Goal: Task Accomplishment & Management: Use online tool/utility

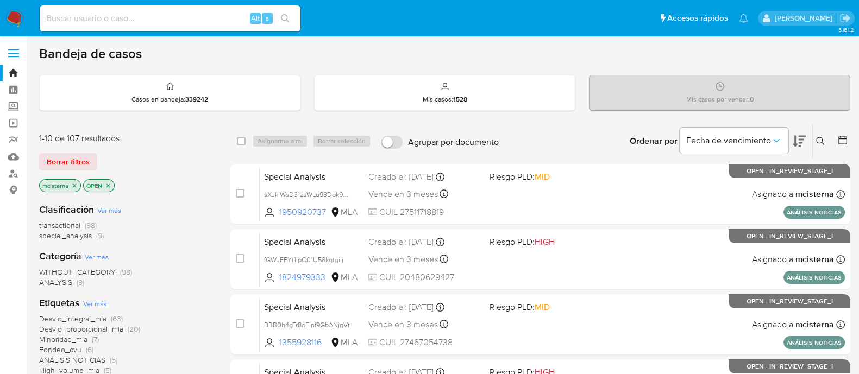
click at [196, 14] on input at bounding box center [170, 18] width 261 height 14
paste input "1880829895"
type input "1880829895"
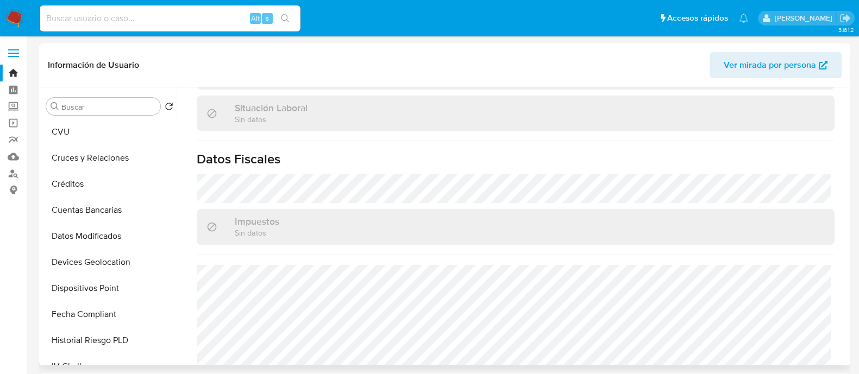
scroll to position [325, 0]
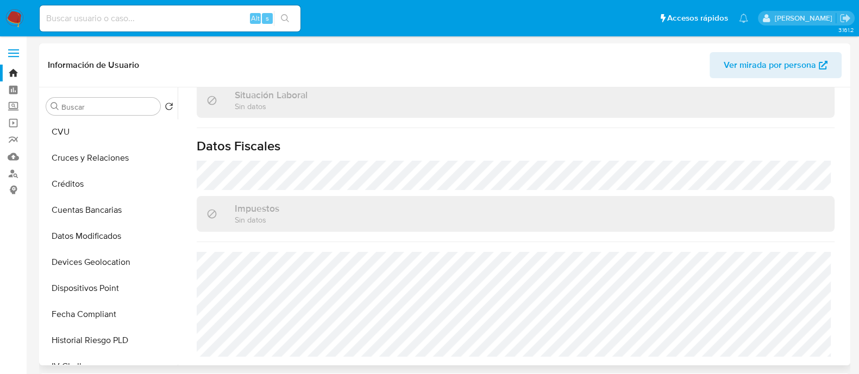
select select "10"
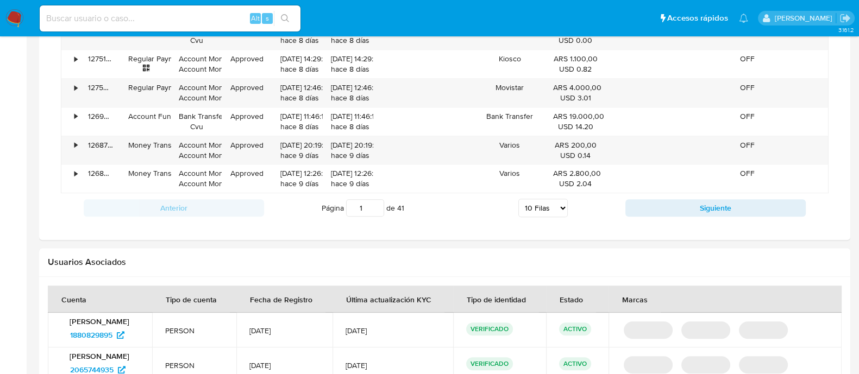
scroll to position [1071, 0]
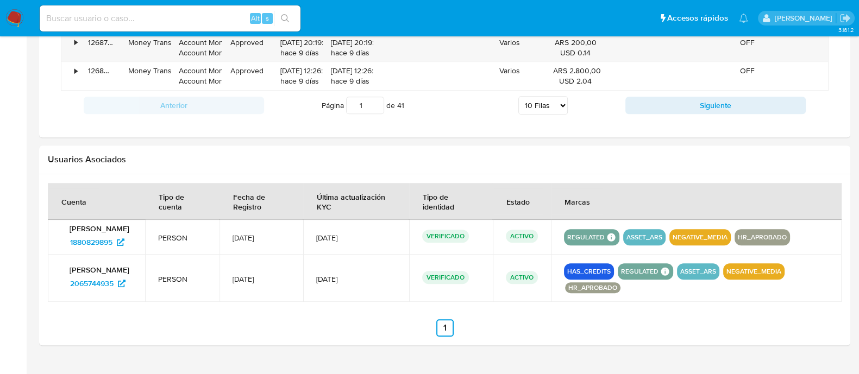
click at [217, 15] on input at bounding box center [170, 18] width 261 height 14
paste input "1994171728"
type input "1994171728"
click at [285, 18] on icon "search-icon" at bounding box center [285, 18] width 9 height 9
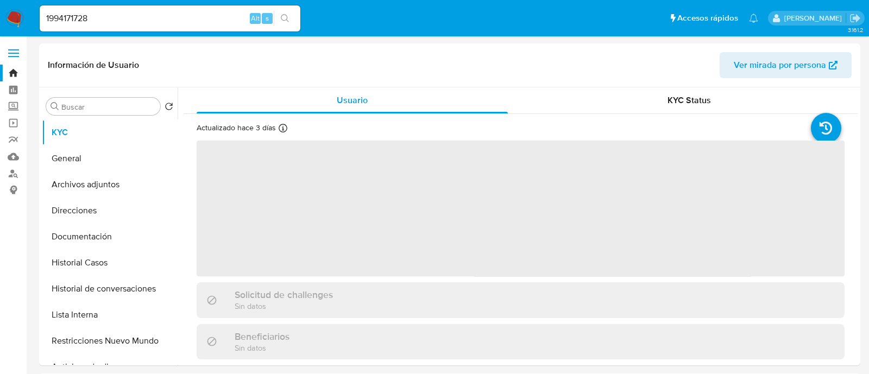
select select "10"
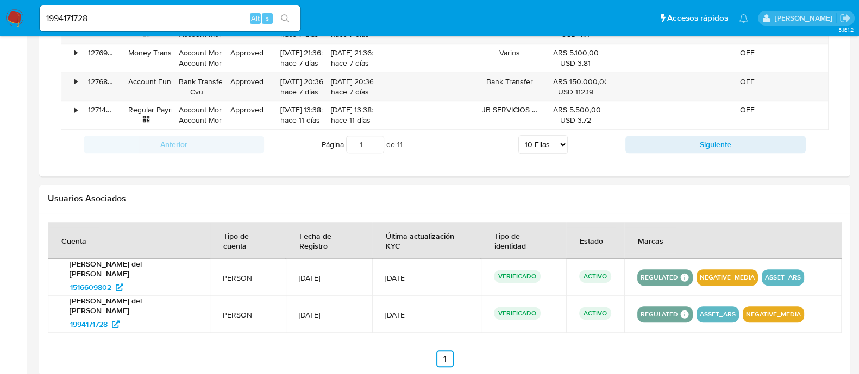
scroll to position [1071, 0]
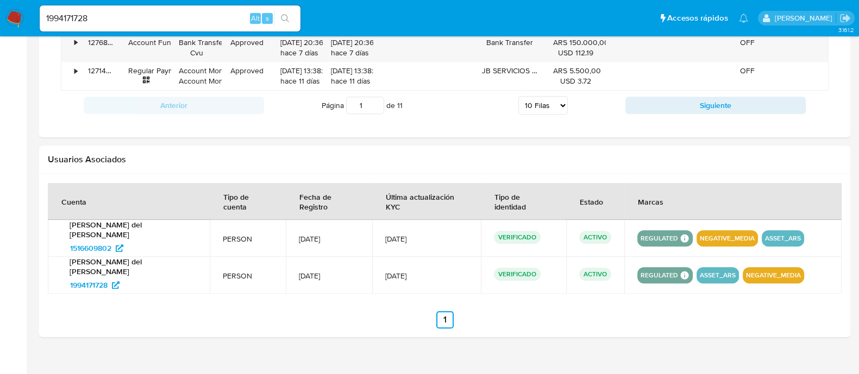
click at [231, 17] on input "1994171728" at bounding box center [170, 18] width 261 height 14
drag, startPoint x: 47, startPoint y: 226, endPoint x: 112, endPoint y: 229, distance: 64.7
click at [112, 229] on td "Sabrina Mara del Castillo 1516609802" at bounding box center [129, 238] width 162 height 37
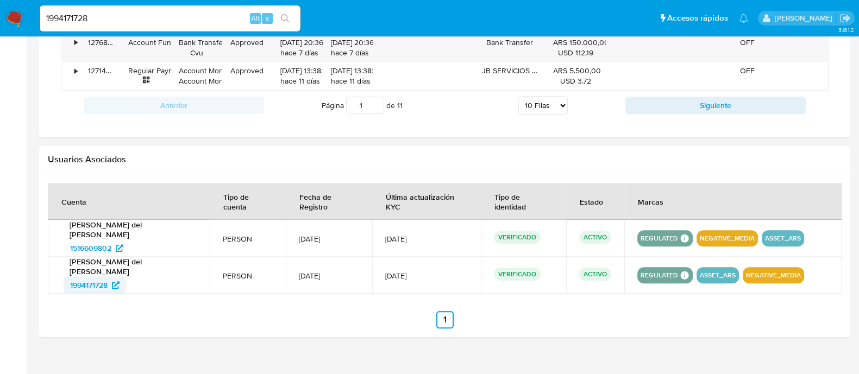
drag, startPoint x: 62, startPoint y: 259, endPoint x: 111, endPoint y: 259, distance: 49.4
click at [111, 259] on div "Sabrina Mara del Castillo 1994171728" at bounding box center [129, 275] width 136 height 37
click at [210, 16] on input "1994171728" at bounding box center [170, 18] width 261 height 14
paste input "466065460"
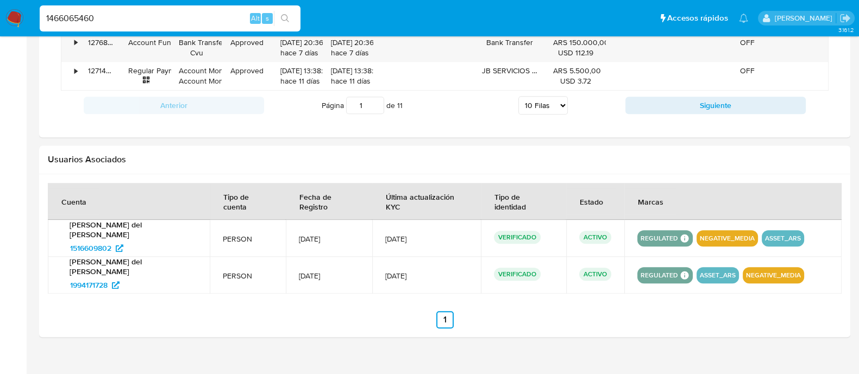
type input "1466065460"
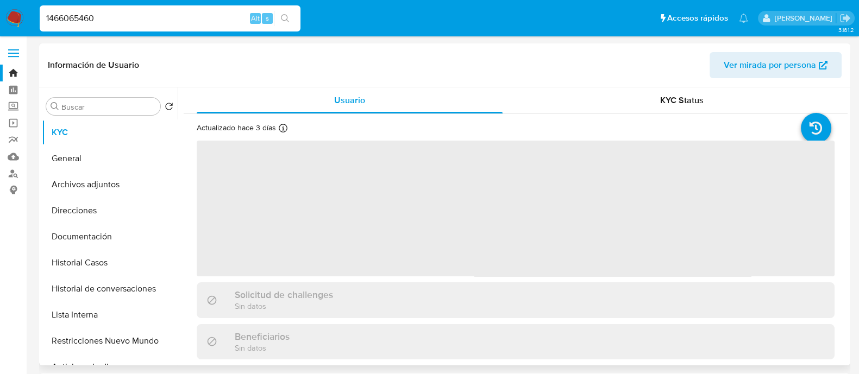
select select "10"
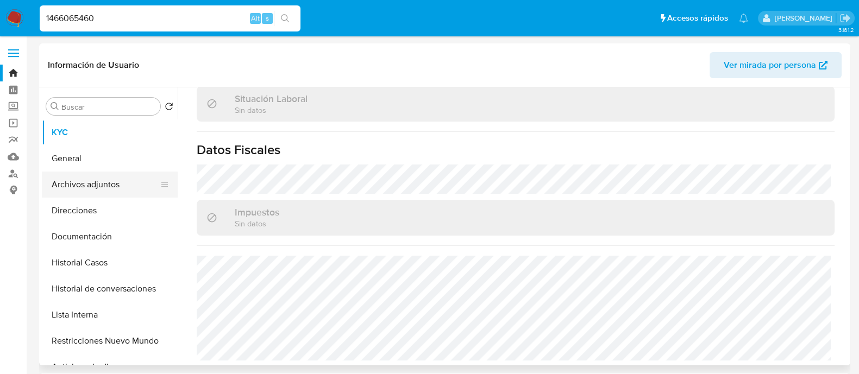
click at [116, 193] on button "Archivos adjuntos" at bounding box center [105, 185] width 127 height 26
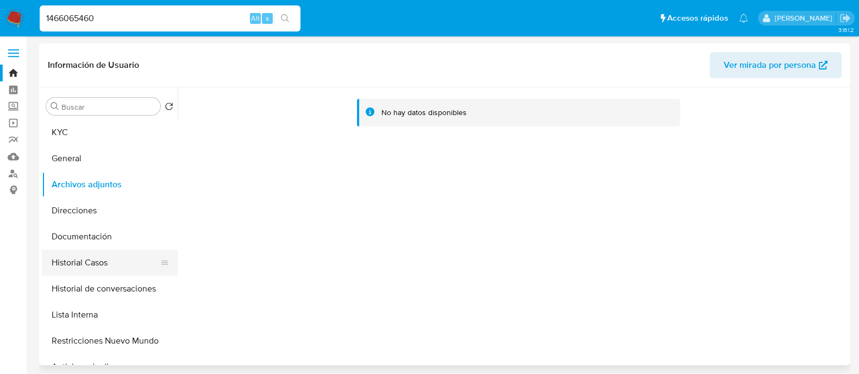
click at [128, 259] on button "Historial Casos" at bounding box center [105, 263] width 127 height 26
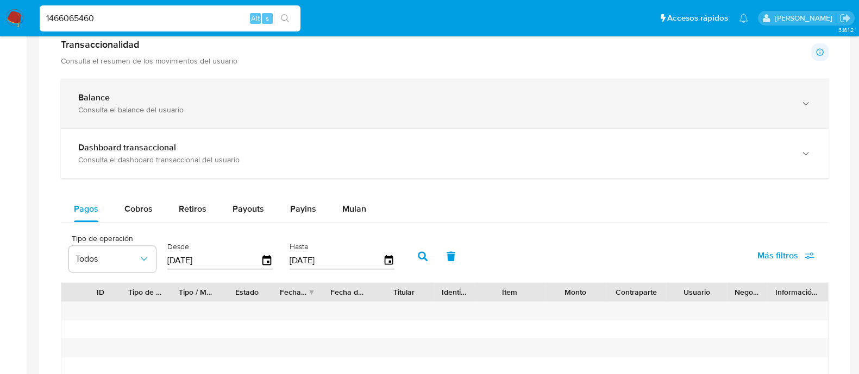
scroll to position [459, 0]
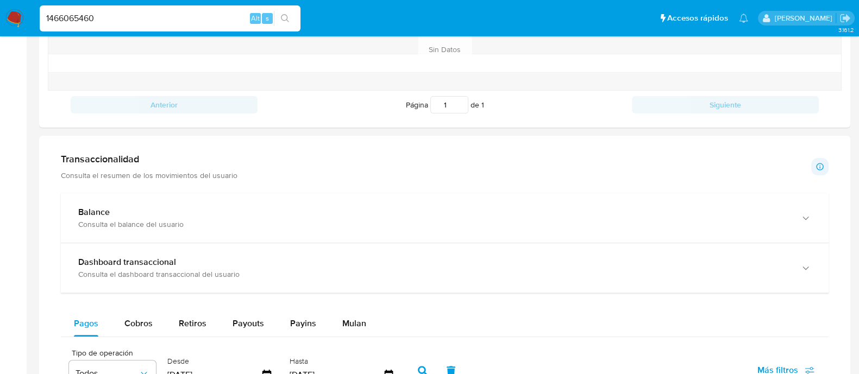
click at [225, 12] on input "1466065460" at bounding box center [170, 18] width 261 height 14
paste input "BBB0h4gTr8oElnf9GbANjgVt"
type input "BBB0h4gTr8oElnf9GbANjgVt"
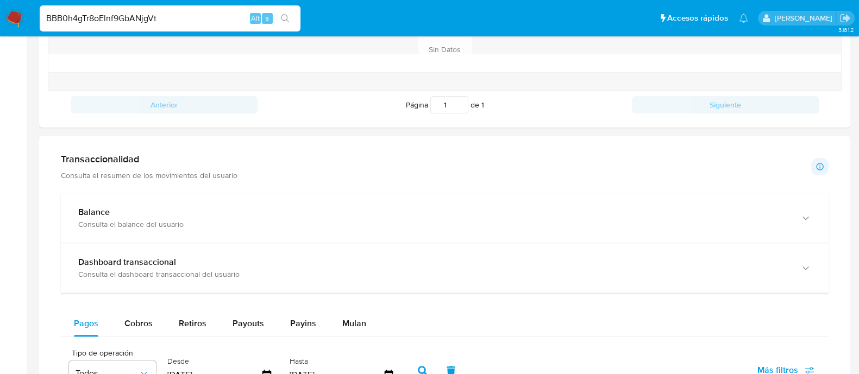
click at [285, 17] on icon "search-icon" at bounding box center [285, 18] width 9 height 9
click at [291, 27] on div "BBB0h4gTr8oElnf9GbANjgVt Alt s" at bounding box center [170, 18] width 261 height 26
click at [290, 23] on button "search-icon" at bounding box center [285, 18] width 22 height 15
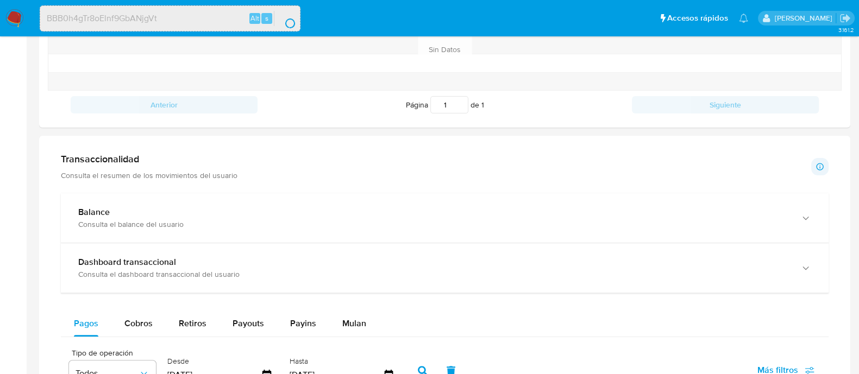
click at [287, 15] on button "search-icon" at bounding box center [285, 18] width 22 height 15
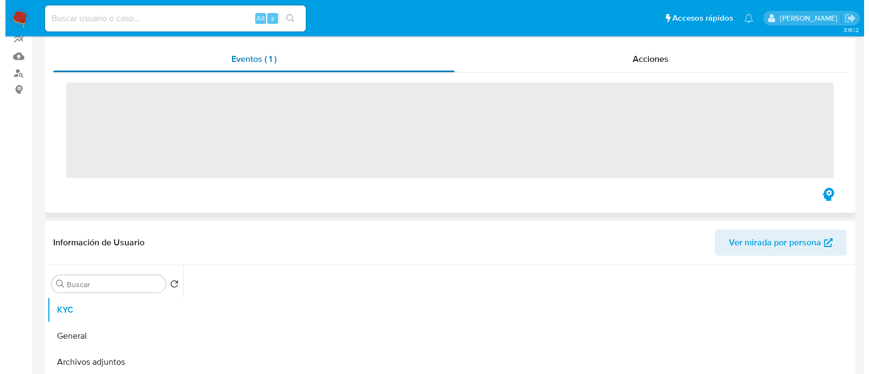
scroll to position [204, 0]
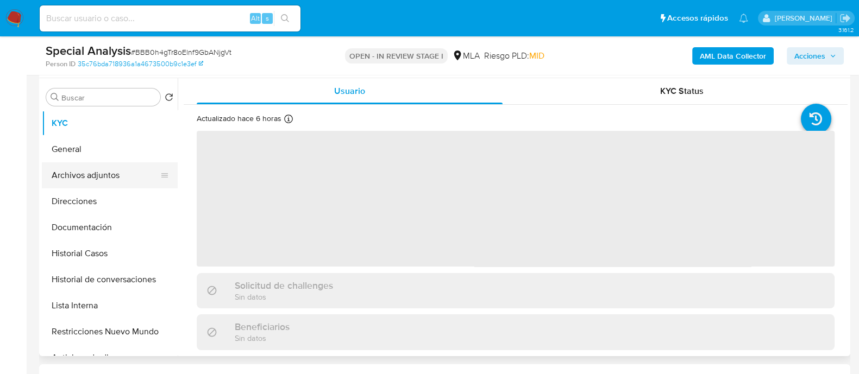
select select "10"
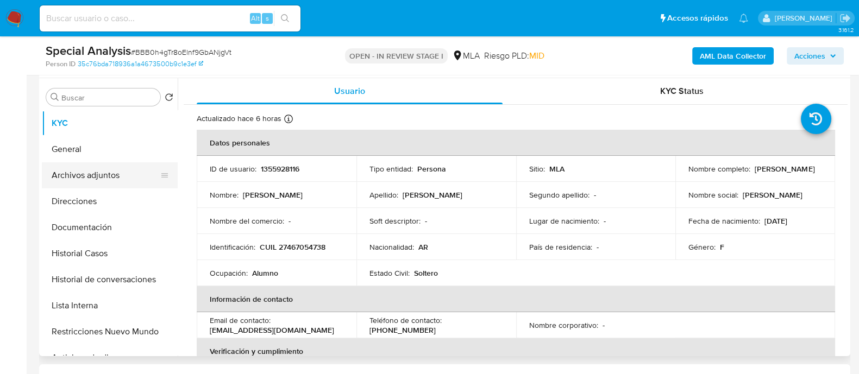
click at [78, 179] on button "Archivos adjuntos" at bounding box center [105, 175] width 127 height 26
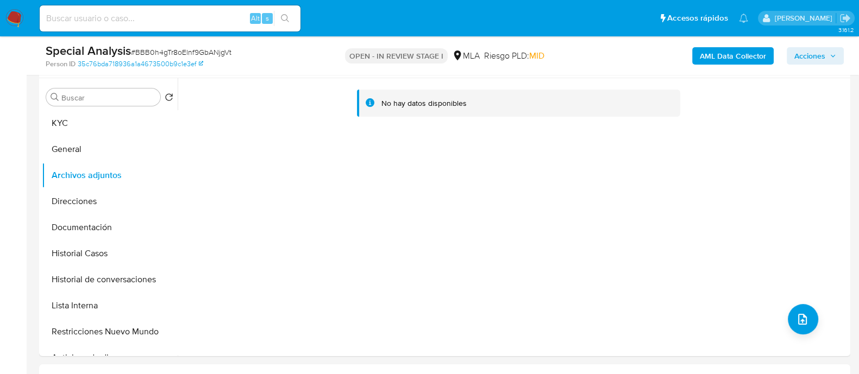
click at [743, 57] on b "AML Data Collector" at bounding box center [733, 55] width 66 height 17
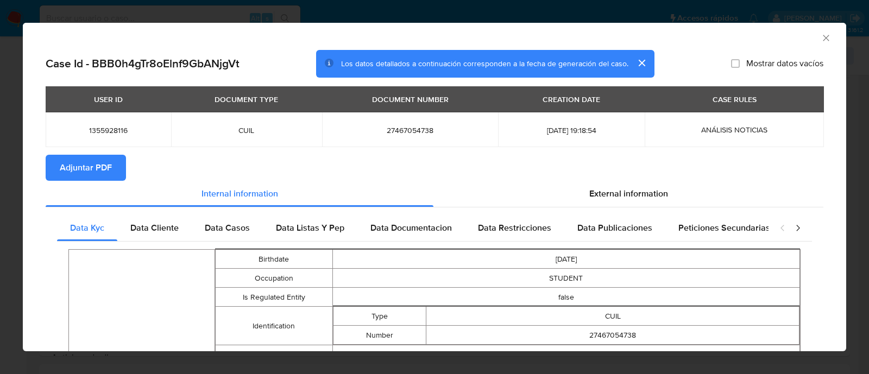
click at [74, 168] on span "Adjuntar PDF" at bounding box center [86, 168] width 52 height 24
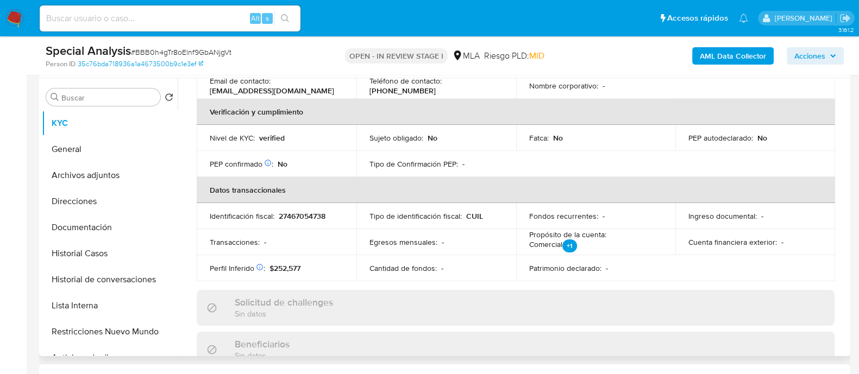
scroll to position [340, 0]
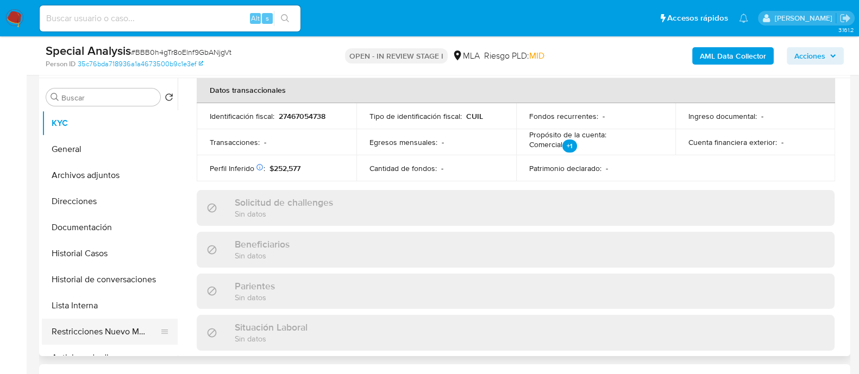
click at [160, 340] on div at bounding box center [164, 332] width 9 height 24
click at [116, 323] on button "Restricciones Nuevo Mundo" at bounding box center [105, 332] width 127 height 26
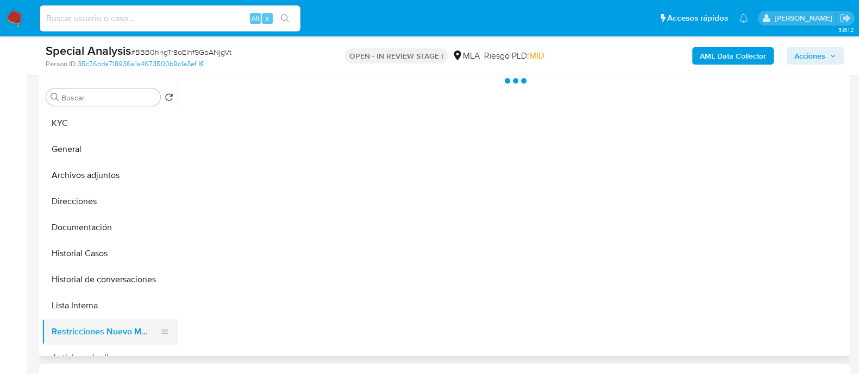
scroll to position [0, 0]
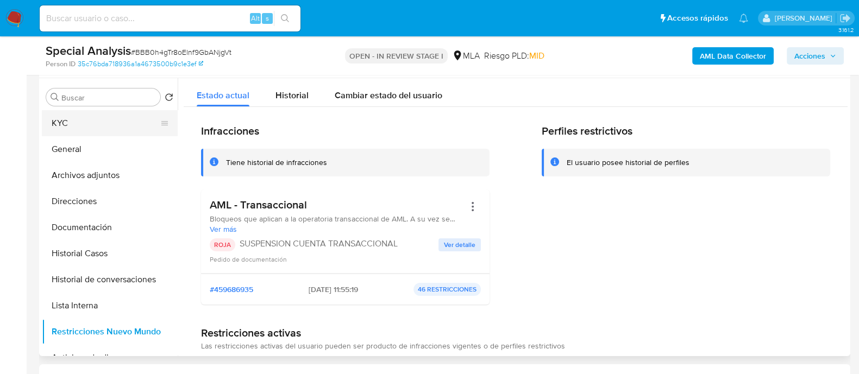
click at [83, 124] on button "KYC" at bounding box center [105, 123] width 127 height 26
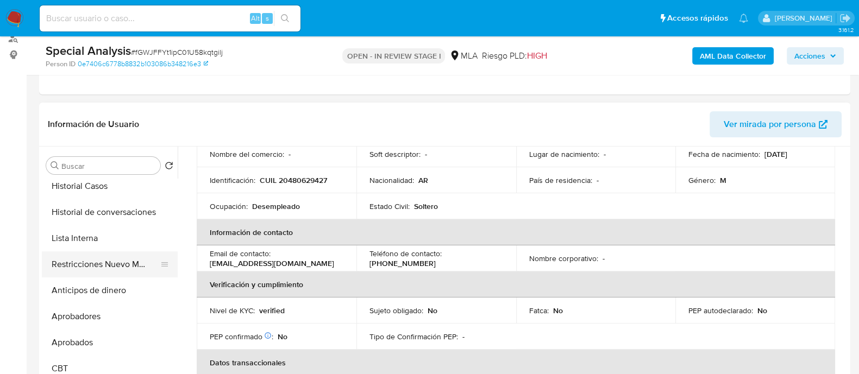
scroll to position [135, 0]
click at [130, 266] on button "Restricciones Nuevo Mundo" at bounding box center [105, 265] width 127 height 26
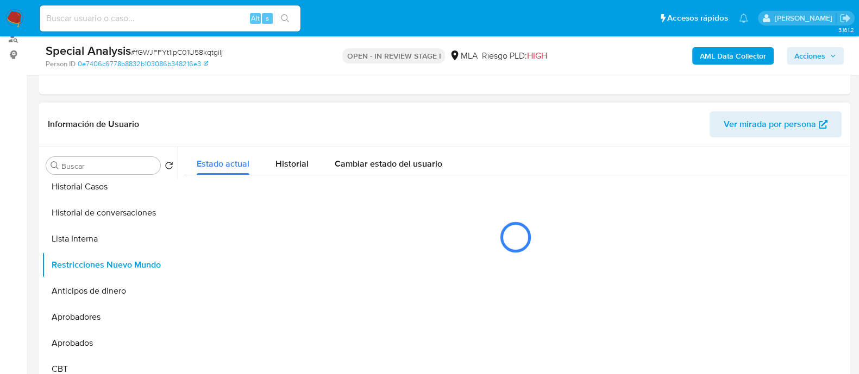
scroll to position [0, 0]
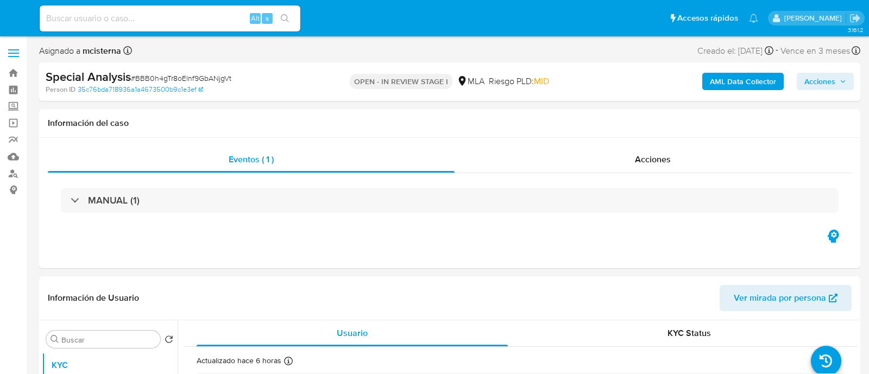
select select "10"
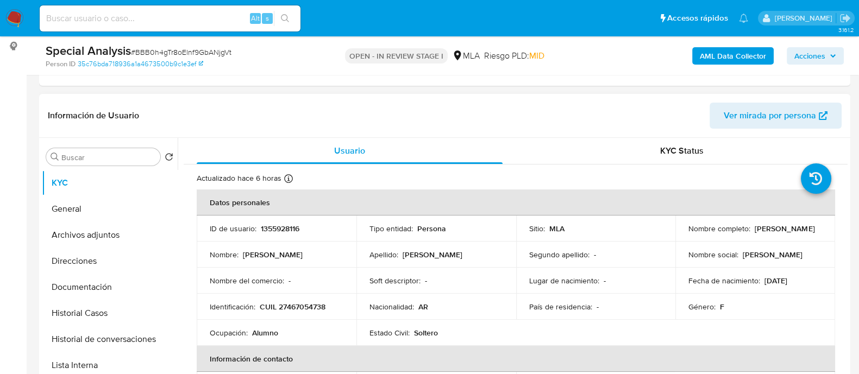
scroll to position [204, 0]
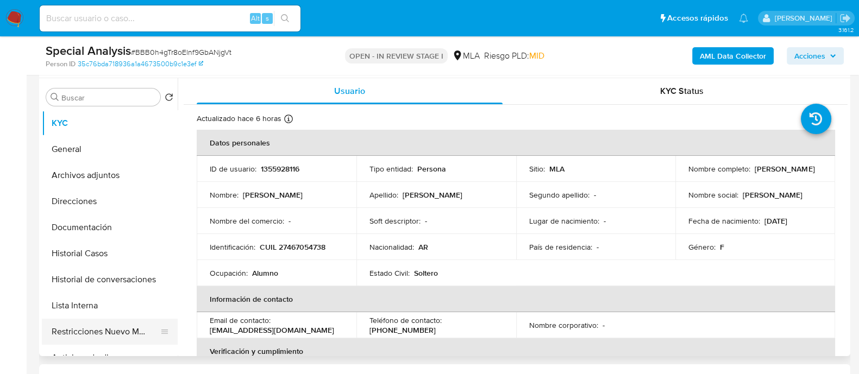
click at [143, 335] on button "Restricciones Nuevo Mundo" at bounding box center [105, 332] width 127 height 26
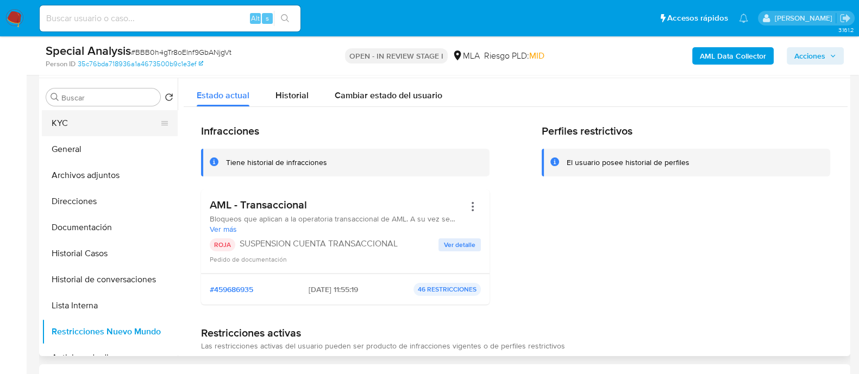
click at [91, 126] on button "KYC" at bounding box center [105, 123] width 127 height 26
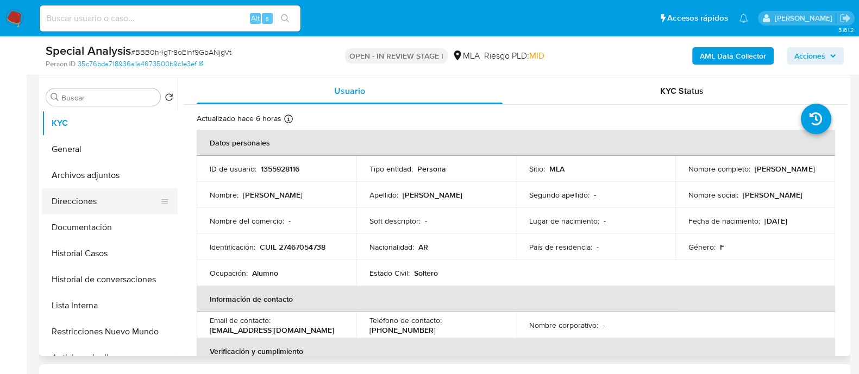
click at [103, 199] on button "Direcciones" at bounding box center [105, 202] width 127 height 26
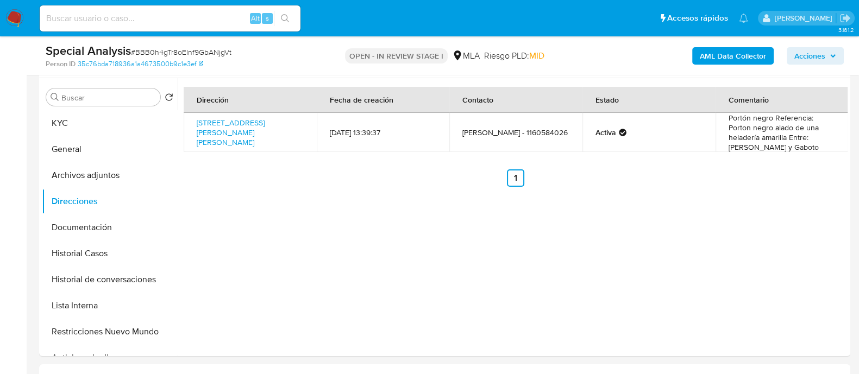
click at [221, 14] on input at bounding box center [170, 18] width 261 height 14
paste input "fGWJFFYt1ipC01U58kqtgilj"
type input "fGWJFFYt1ipC01U58kqtgilj"
click at [287, 17] on icon "search-icon" at bounding box center [285, 18] width 8 height 8
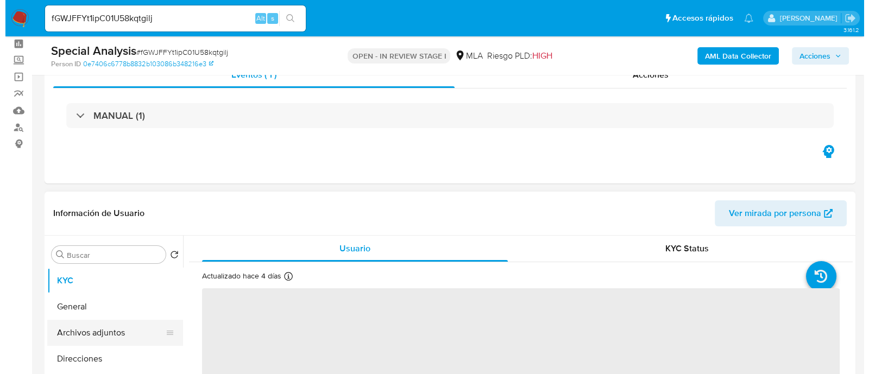
scroll to position [67, 0]
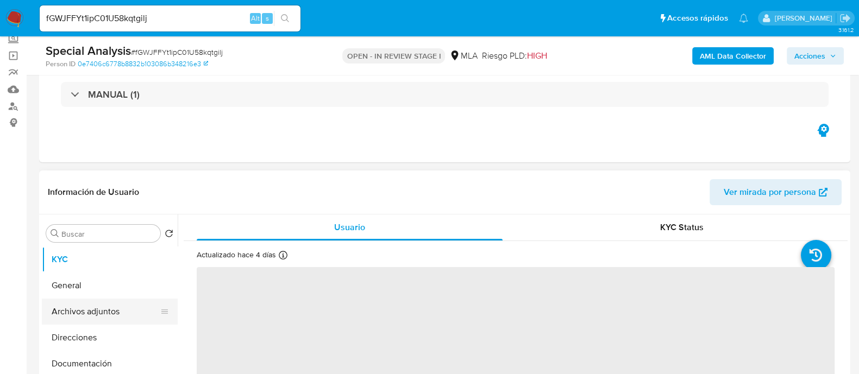
click at [116, 299] on button "Archivos adjuntos" at bounding box center [105, 312] width 127 height 26
select select "10"
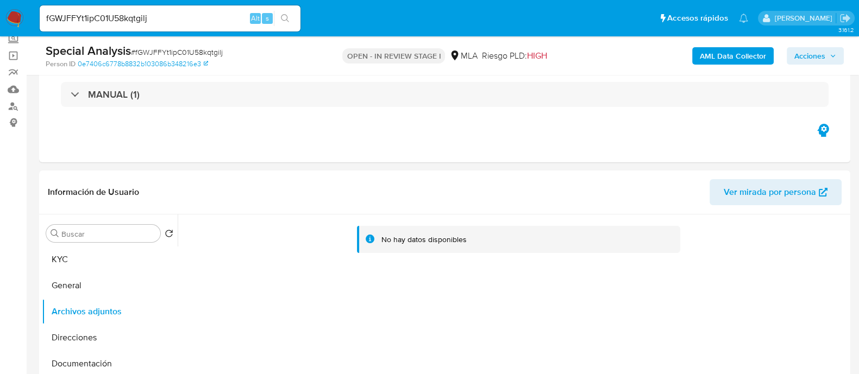
click at [722, 34] on nav "Pausado Ver notificaciones fGWJFFYt1ipC01U58kqtgilj Alt s Accesos rápidos Presi…" at bounding box center [429, 18] width 859 height 36
click at [712, 52] on b "AML Data Collector" at bounding box center [733, 55] width 66 height 17
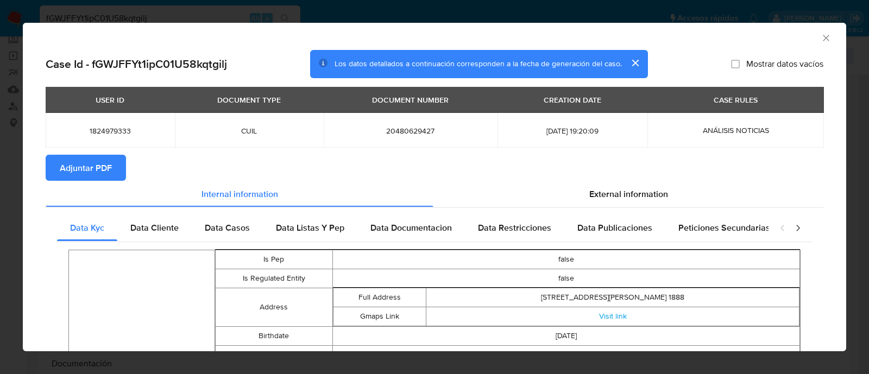
click at [112, 172] on button "Adjuntar PDF" at bounding box center [86, 168] width 80 height 26
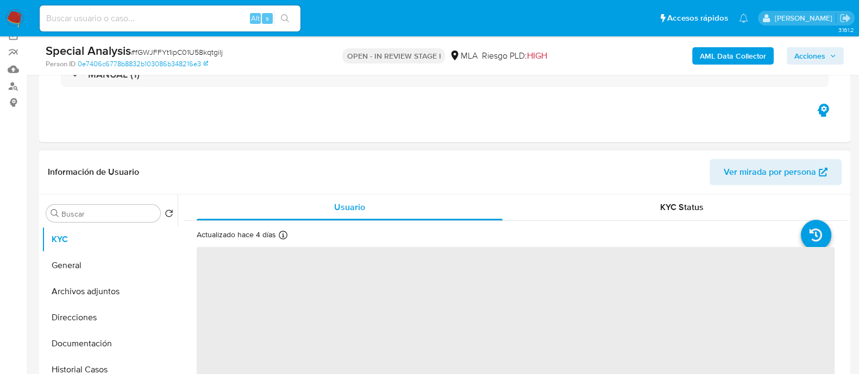
scroll to position [135, 0]
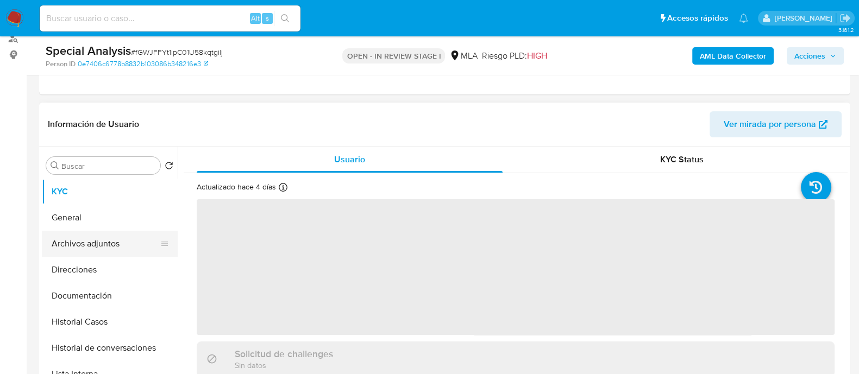
click at [127, 233] on button "Archivos adjuntos" at bounding box center [105, 244] width 127 height 26
select select "10"
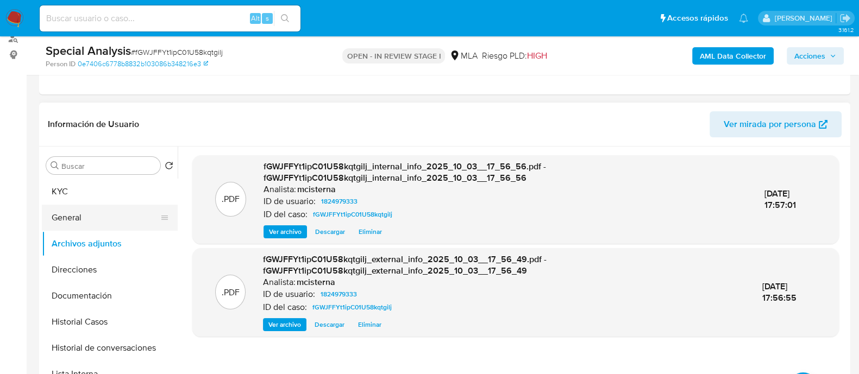
click at [109, 218] on button "General" at bounding box center [105, 218] width 127 height 26
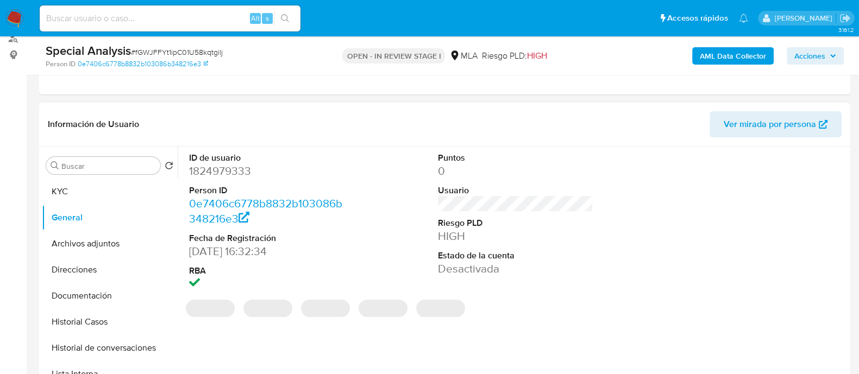
click at [239, 178] on dd "1824979333" at bounding box center [266, 171] width 155 height 15
copy dd "1824979333"
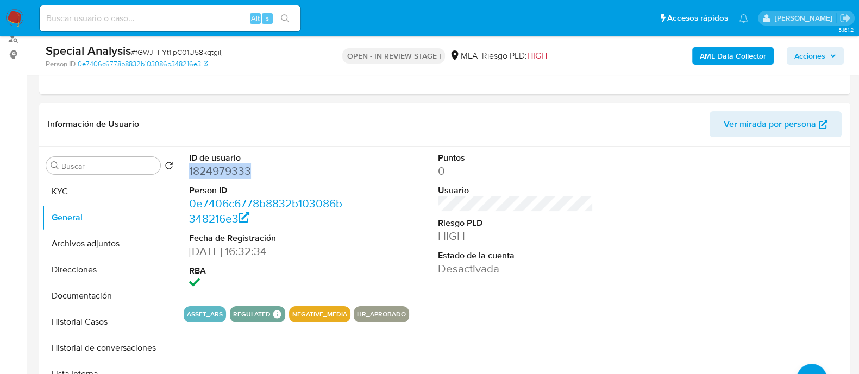
copy dd "1824979333"
click at [117, 194] on button "KYC" at bounding box center [105, 192] width 127 height 26
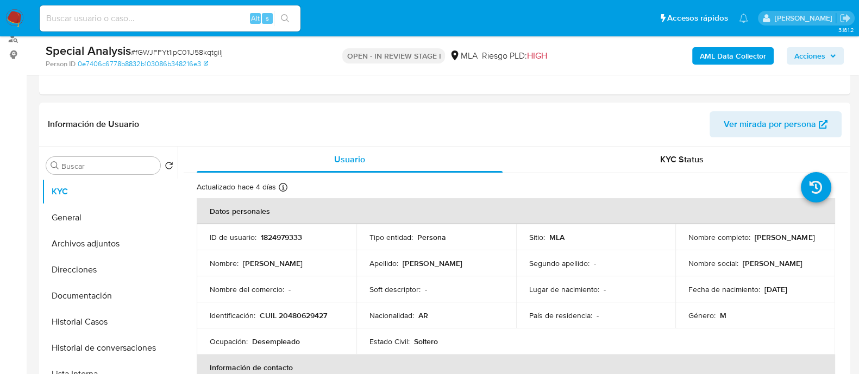
click at [199, 17] on input at bounding box center [170, 18] width 261 height 14
paste input "1950920737"
type input "1950920737"
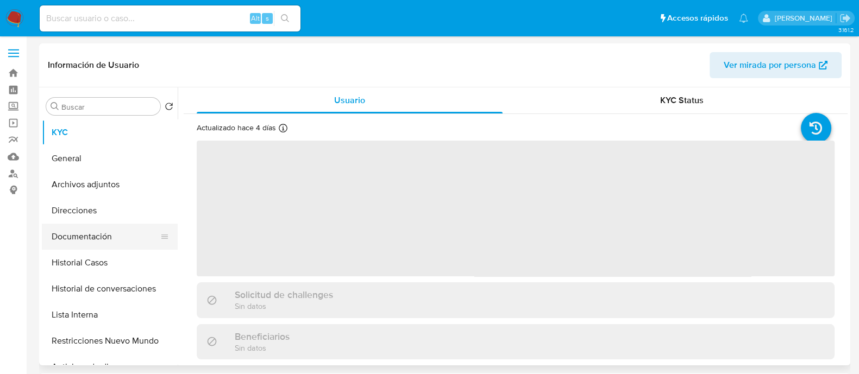
click at [94, 246] on button "Documentación" at bounding box center [105, 237] width 127 height 26
click at [91, 258] on button "Historial Casos" at bounding box center [105, 263] width 127 height 26
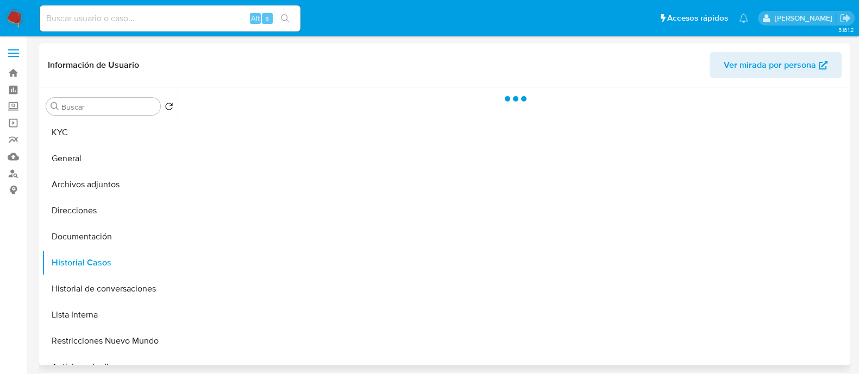
select select "10"
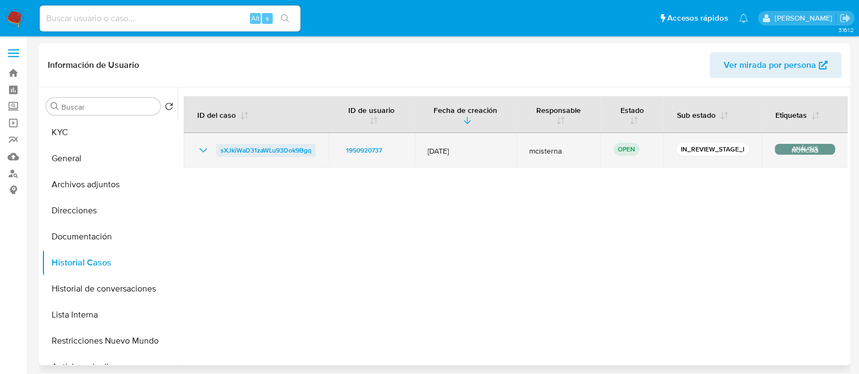
drag, startPoint x: 284, startPoint y: 155, endPoint x: 280, endPoint y: 146, distance: 10.0
click at [280, 146] on span "sXJkiWaD31zaWLu93Dok9Bgq" at bounding box center [266, 150] width 91 height 13
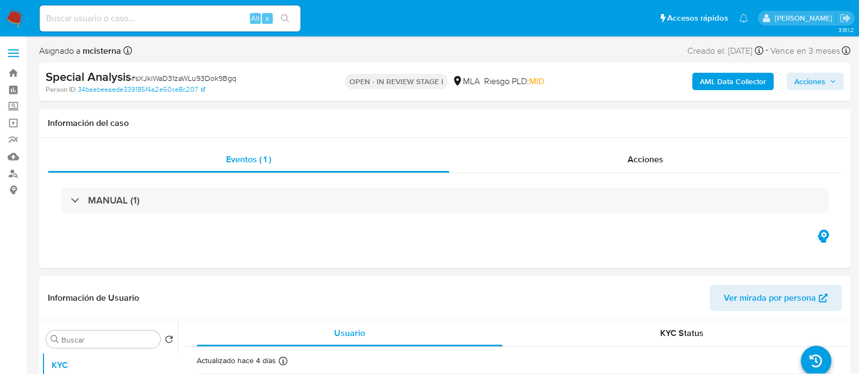
select select "10"
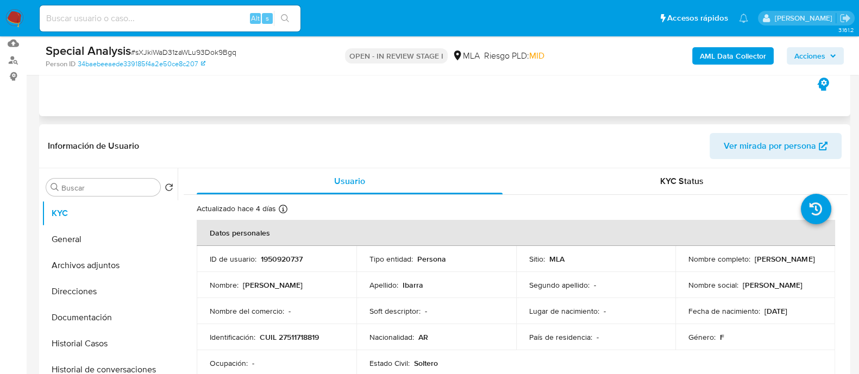
scroll to position [204, 0]
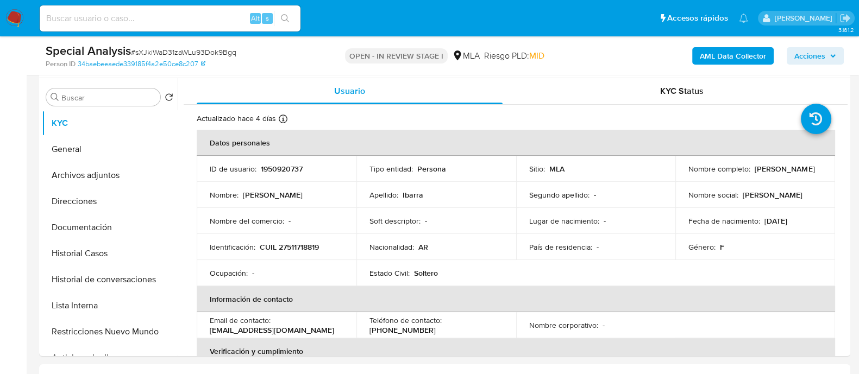
click at [202, 21] on input at bounding box center [170, 18] width 261 height 14
paste input "fGWJFFYt1ipC01U58kqtgilj"
type input "fGWJFFYt1ipC01U58kqtgilj"
click at [281, 13] on button "search-icon" at bounding box center [285, 18] width 22 height 15
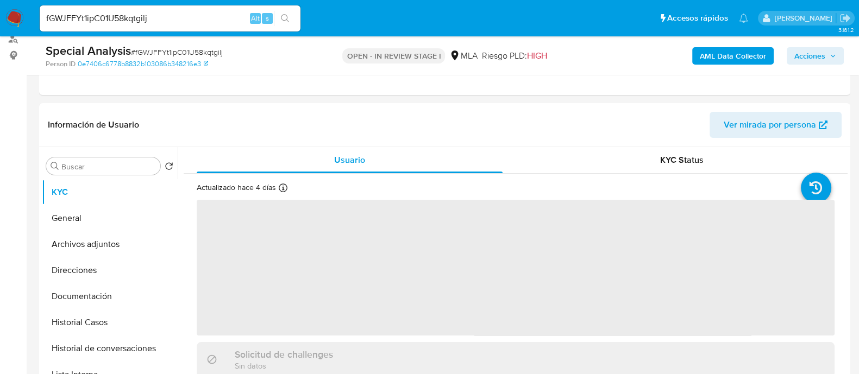
scroll to position [135, 0]
select select "10"
drag, startPoint x: 60, startPoint y: 237, endPoint x: 96, endPoint y: 209, distance: 45.6
click at [61, 237] on button "Archivos adjuntos" at bounding box center [110, 244] width 136 height 26
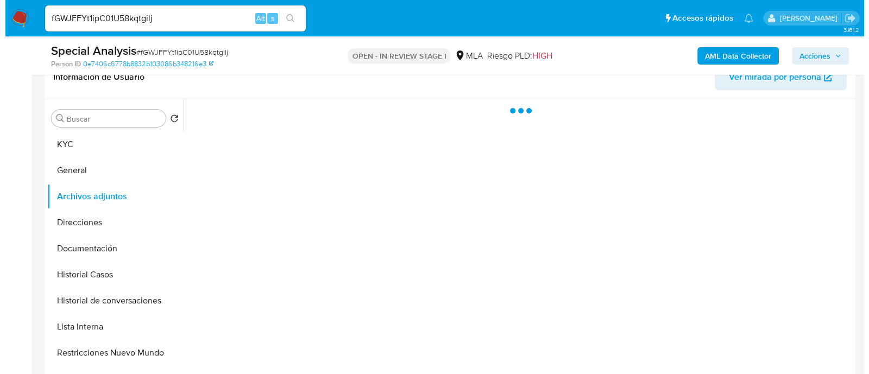
scroll to position [204, 0]
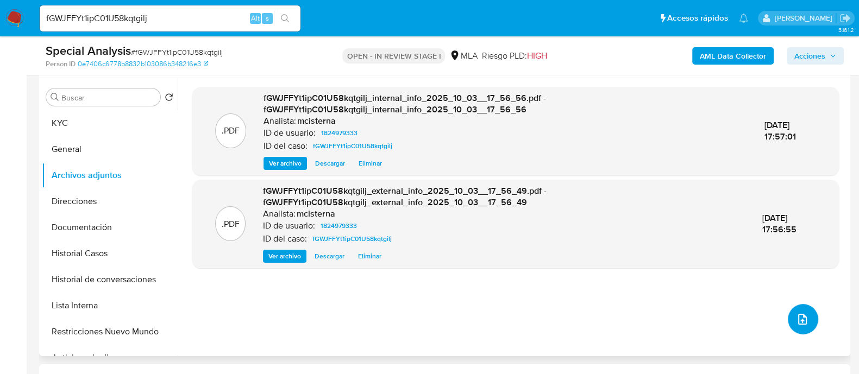
click at [812, 319] on button "upload-file" at bounding box center [803, 319] width 30 height 30
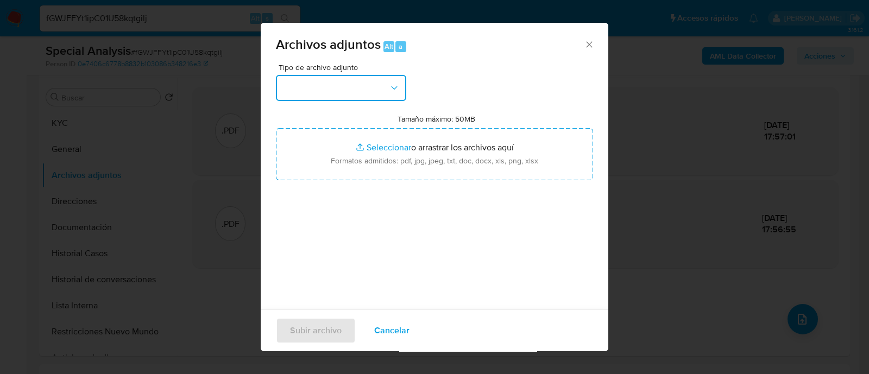
click at [331, 98] on button "button" at bounding box center [341, 88] width 130 height 26
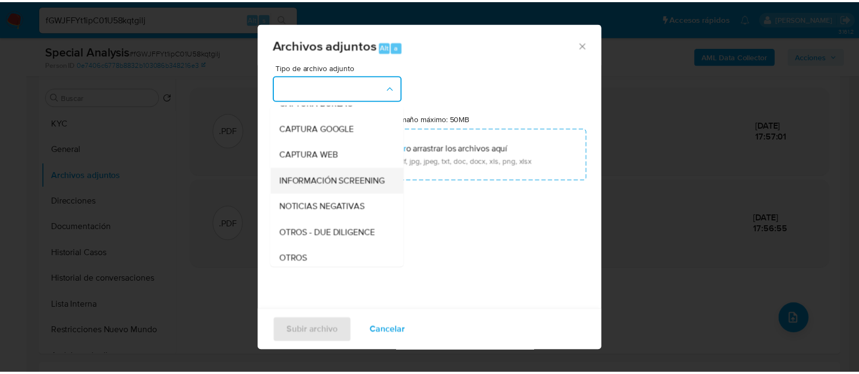
scroll to position [135, 0]
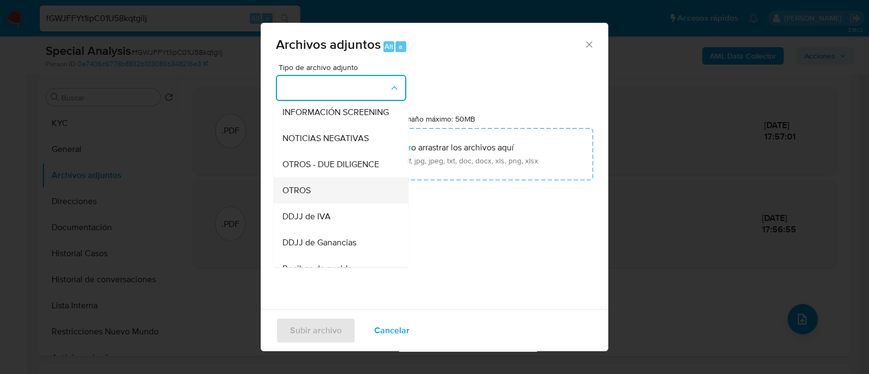
click at [329, 204] on div "OTROS" at bounding box center [338, 191] width 111 height 26
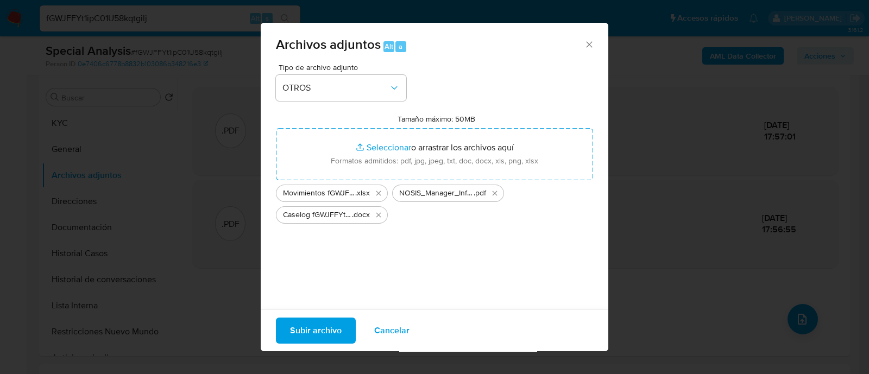
click at [303, 336] on span "Subir archivo" at bounding box center [316, 331] width 52 height 24
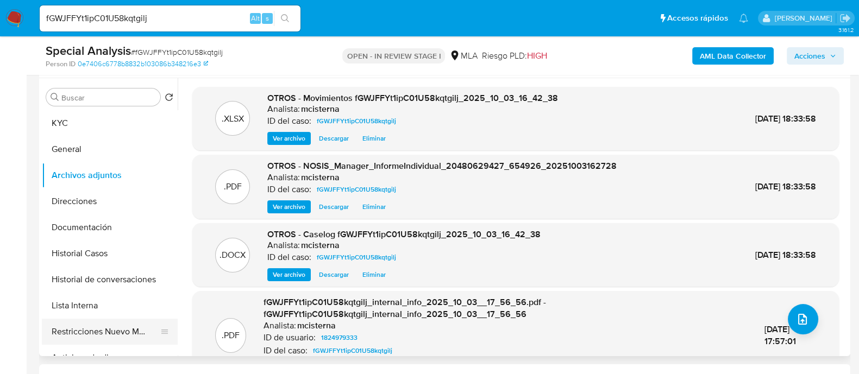
click at [126, 340] on button "Restricciones Nuevo Mundo" at bounding box center [105, 332] width 127 height 26
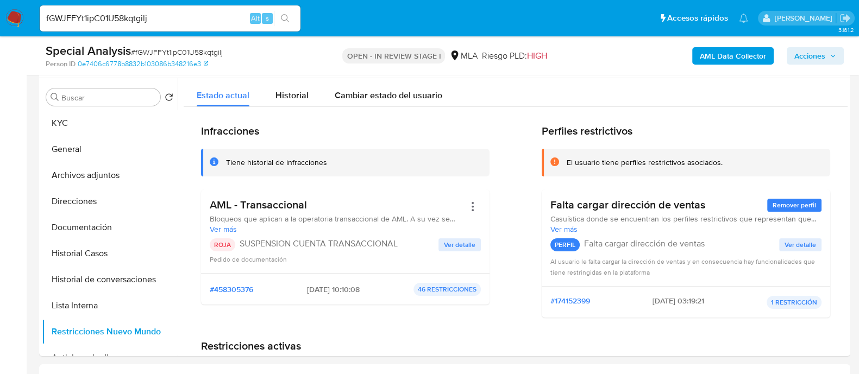
click at [823, 59] on span "Acciones" at bounding box center [809, 55] width 31 height 17
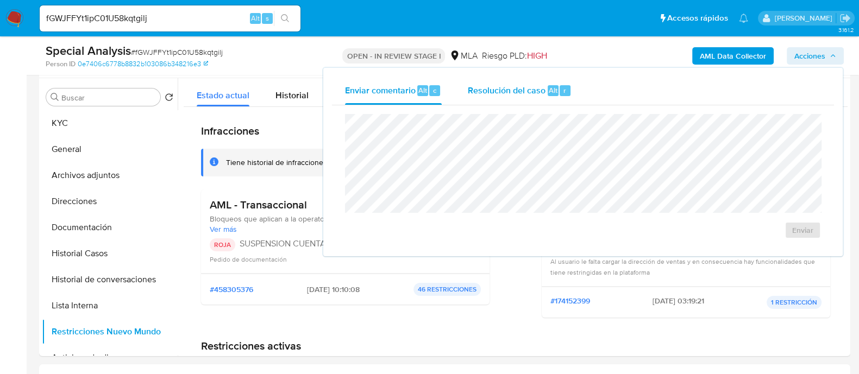
click at [547, 83] on div "Resolución del caso Alt r" at bounding box center [520, 91] width 104 height 28
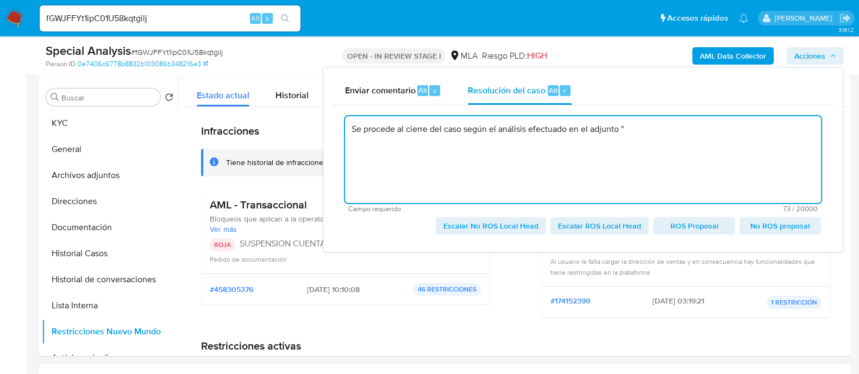
paste textarea "Caselog fGWJFFYt1ipC01U58kqtgilj_2025_10_03_16_42_38"
click at [568, 229] on span "Escalar ROS Local Head" at bounding box center [599, 225] width 83 height 15
type textarea "Se procede al cierre del caso según el análisis efectuado en el adjunto "Caselo…"
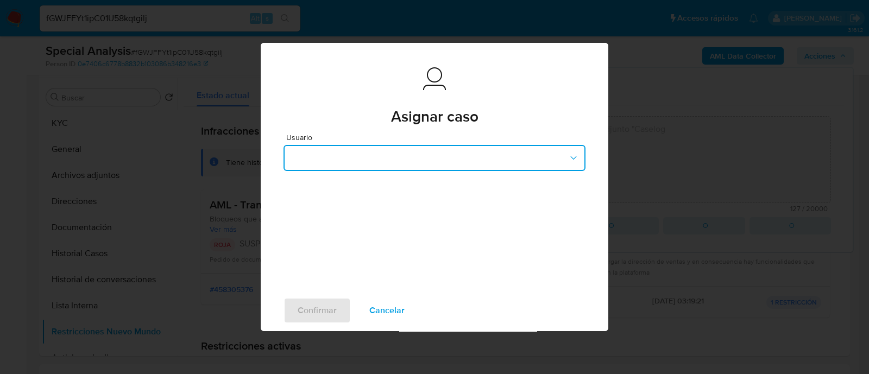
click at [424, 152] on button "button" at bounding box center [435, 158] width 302 height 26
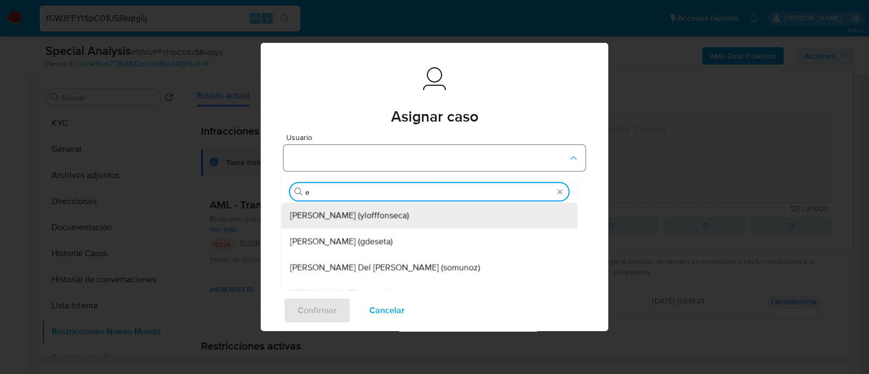
type input "ez"
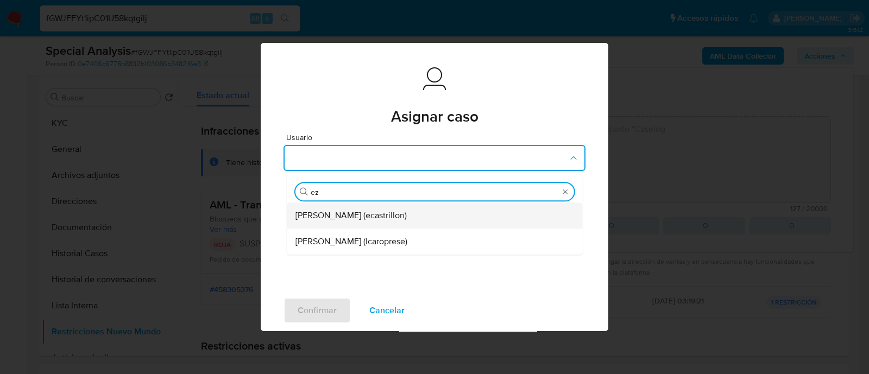
click at [406, 212] on span "Ezequiel Gonzalo Castrillon (ecastrillon)" at bounding box center [351, 216] width 111 height 11
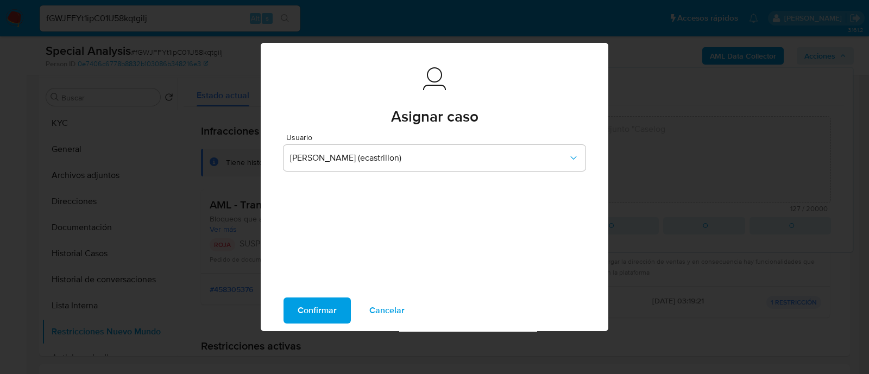
click at [324, 310] on span "Confirmar" at bounding box center [317, 311] width 39 height 24
type textarea "Se procede al cierre del caso según el análisis efectuado en el adjunto "Caselo…"
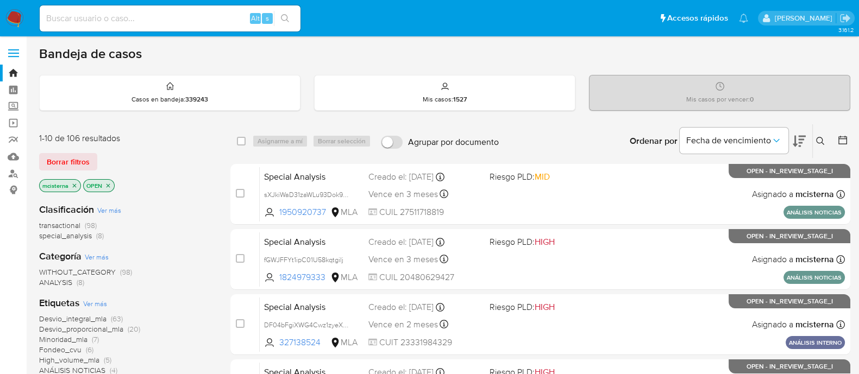
click at [223, 23] on input at bounding box center [170, 18] width 261 height 14
paste input "1950920737"
type input "1950920737"
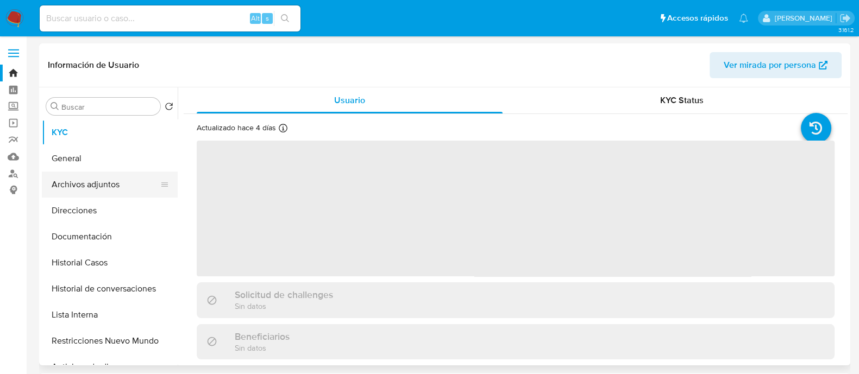
click at [106, 197] on button "Archivos adjuntos" at bounding box center [105, 185] width 127 height 26
select select "10"
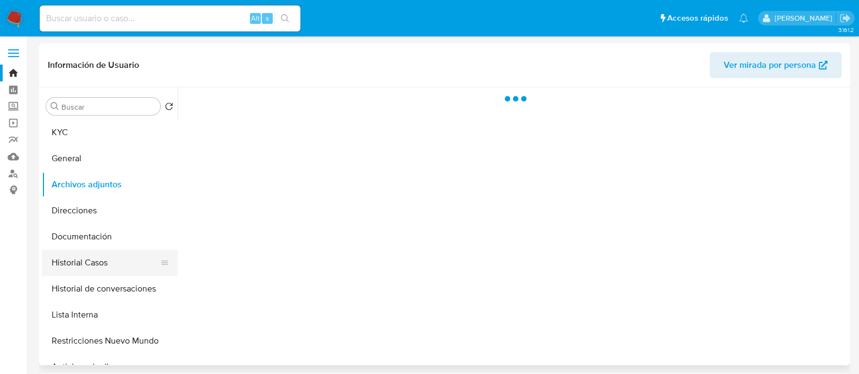
click at [76, 258] on button "Historial Casos" at bounding box center [105, 263] width 127 height 26
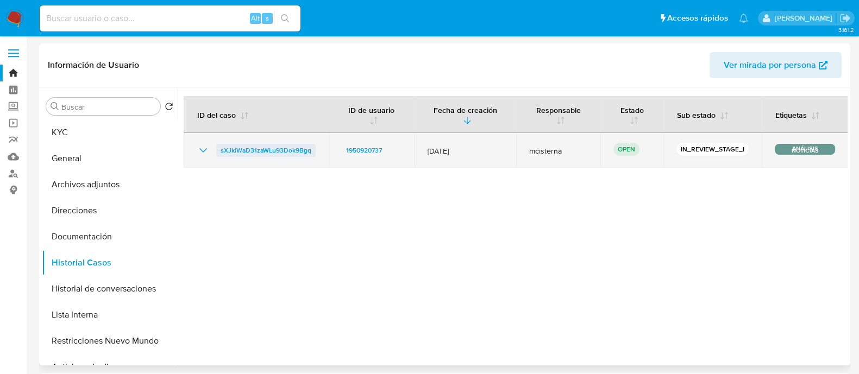
click at [280, 148] on span "sXJkiWaD31zaWLu93Dok9Bgq" at bounding box center [266, 150] width 91 height 13
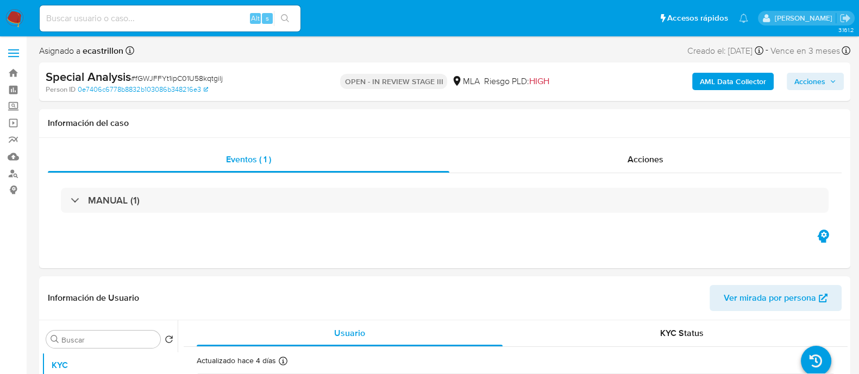
select select "10"
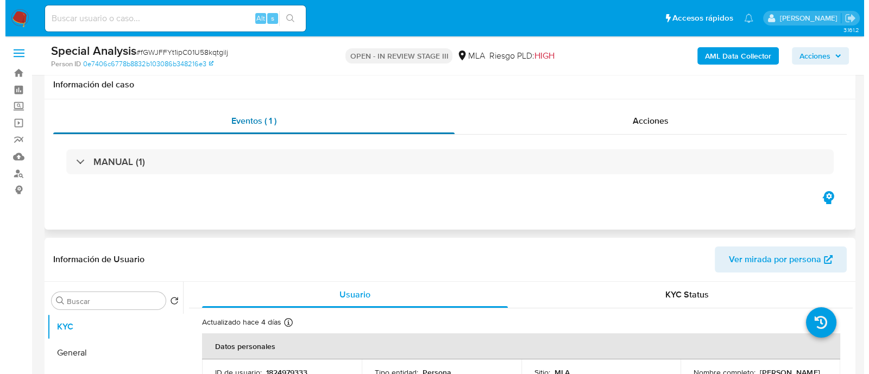
scroll to position [135, 0]
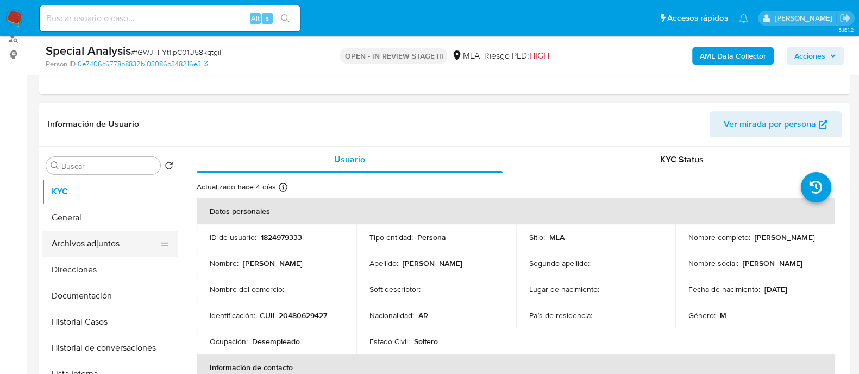
click at [125, 243] on button "Archivos adjuntos" at bounding box center [105, 244] width 127 height 26
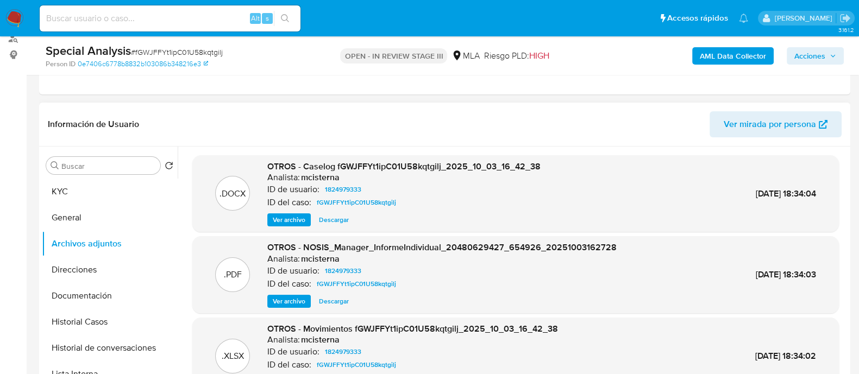
click at [291, 224] on span "Ver archivo" at bounding box center [289, 220] width 33 height 11
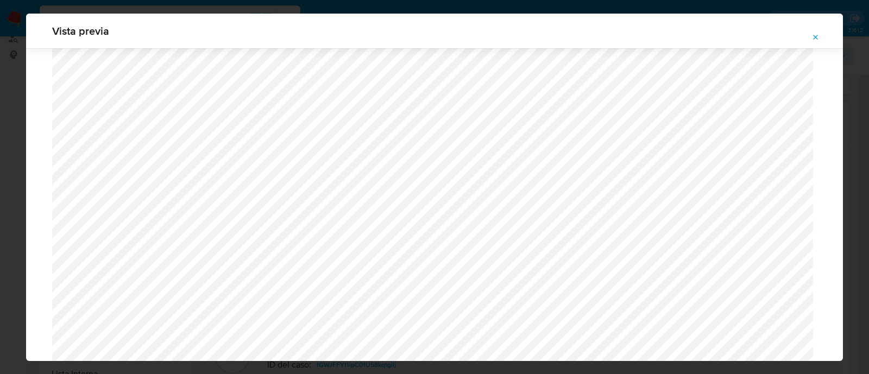
scroll to position [589, 0]
click at [814, 34] on icon "Attachment preview" at bounding box center [816, 37] width 9 height 9
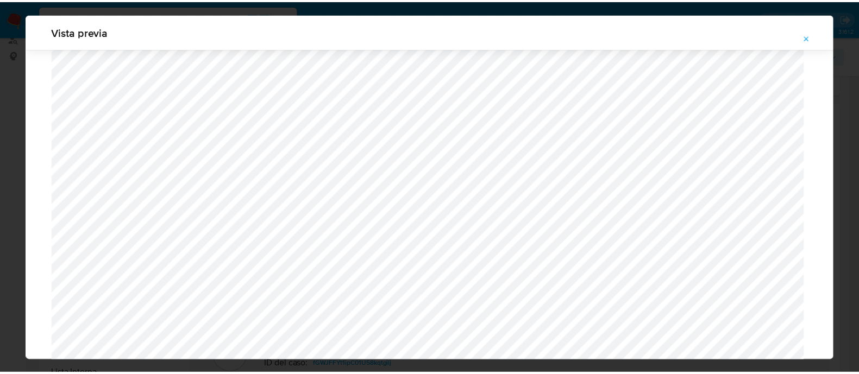
scroll to position [35, 0]
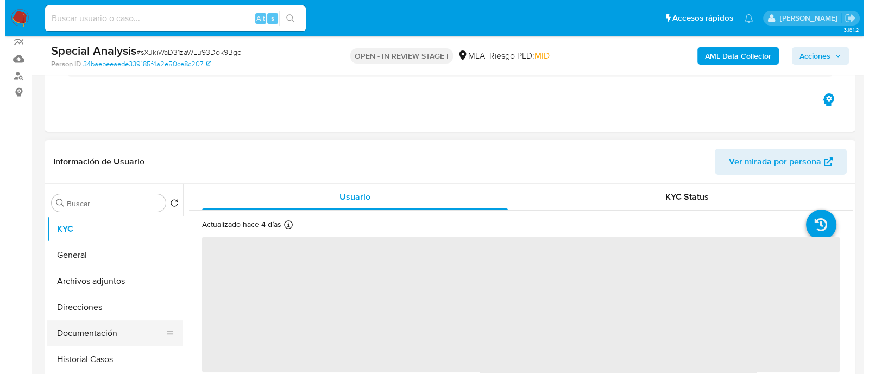
scroll to position [135, 0]
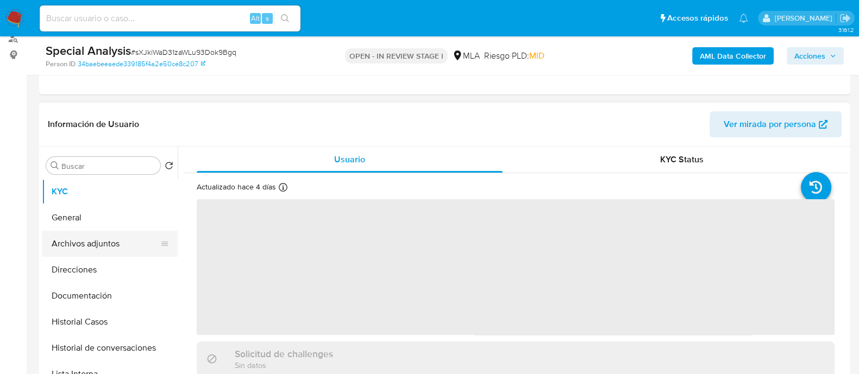
click at [130, 239] on button "Archivos adjuntos" at bounding box center [105, 244] width 127 height 26
select select "10"
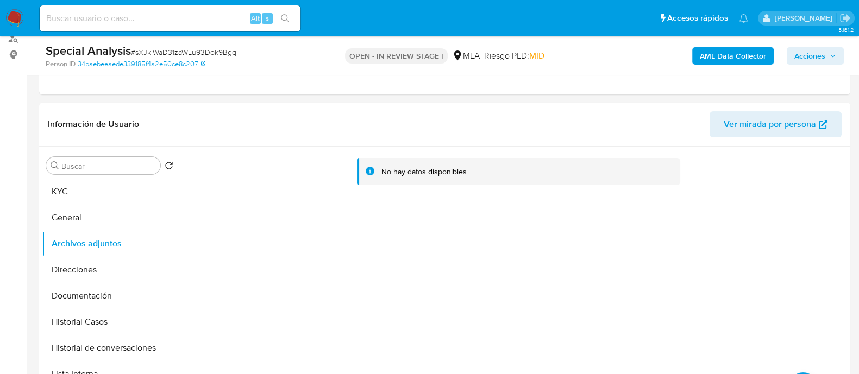
click at [736, 58] on b "AML Data Collector" at bounding box center [733, 55] width 66 height 17
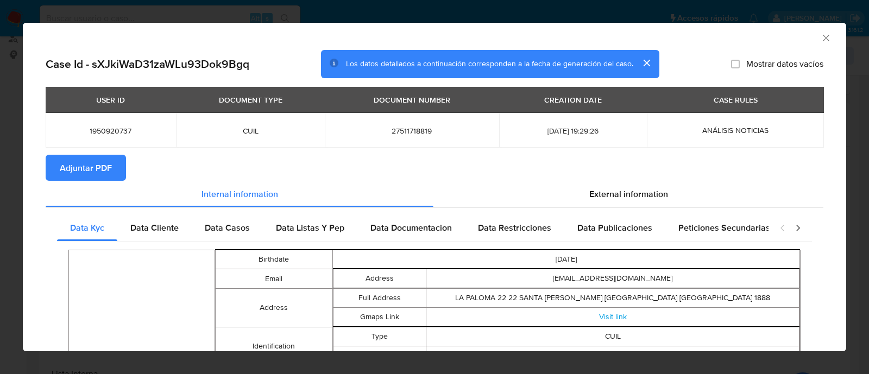
click at [106, 171] on span "Adjuntar PDF" at bounding box center [86, 168] width 52 height 24
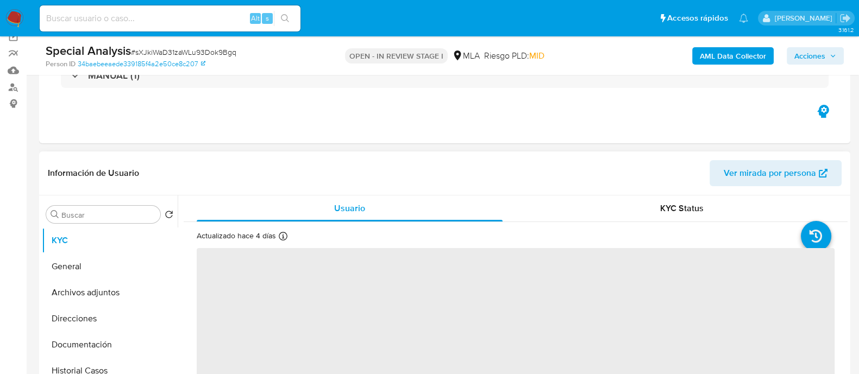
scroll to position [135, 0]
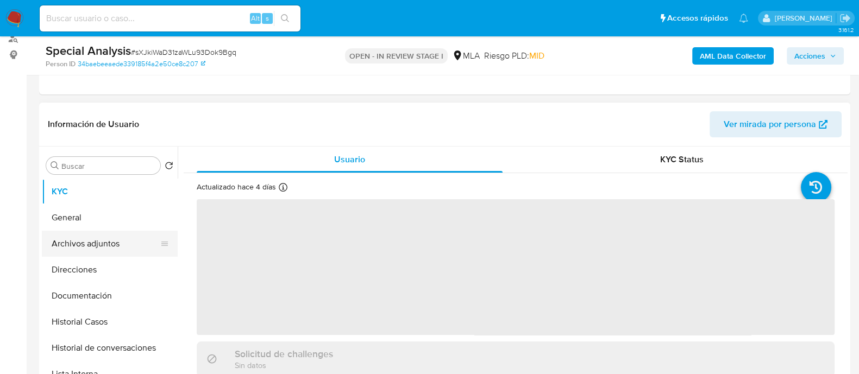
select select "10"
click at [144, 234] on button "Archivos adjuntos" at bounding box center [105, 244] width 127 height 26
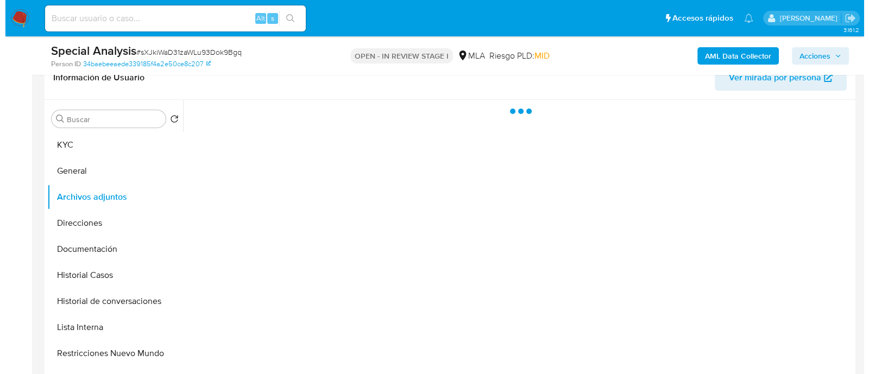
scroll to position [204, 0]
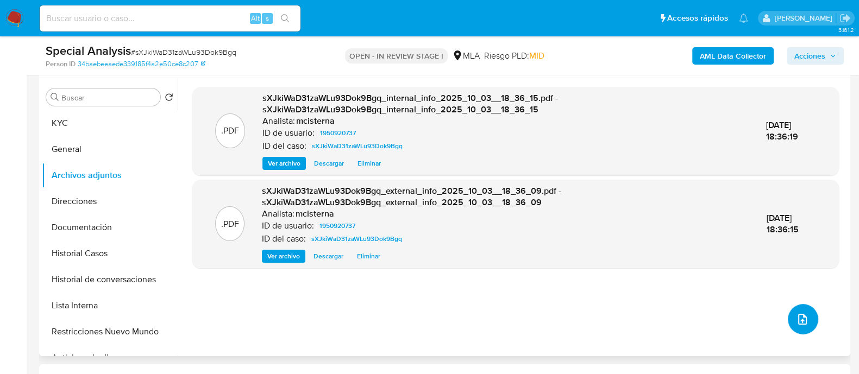
click at [807, 319] on button "upload-file" at bounding box center [803, 319] width 30 height 30
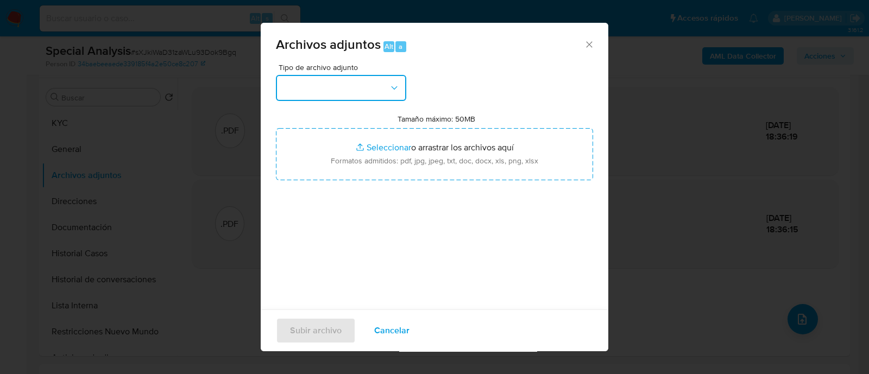
click at [318, 97] on button "button" at bounding box center [341, 88] width 130 height 26
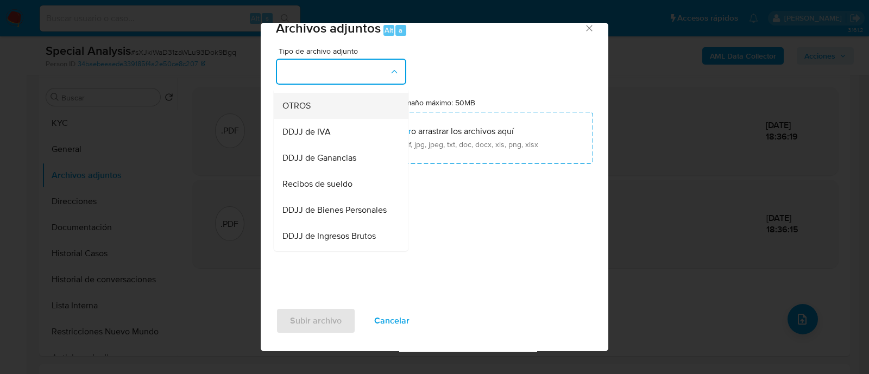
click at [320, 115] on div "OTROS" at bounding box center [338, 106] width 111 height 26
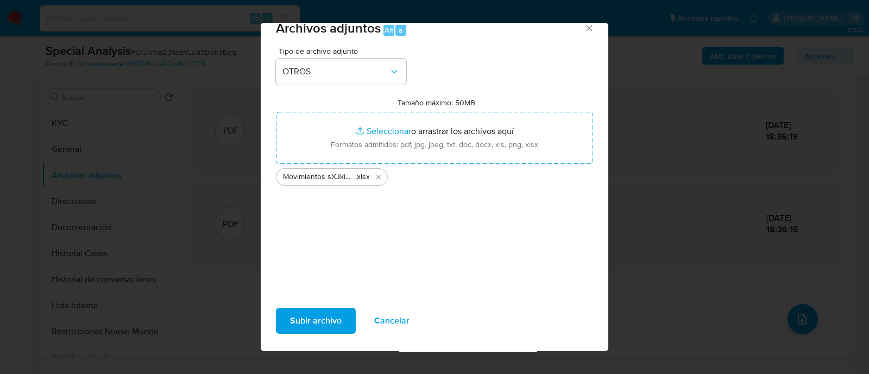
click at [323, 324] on span "Subir archivo" at bounding box center [316, 321] width 52 height 24
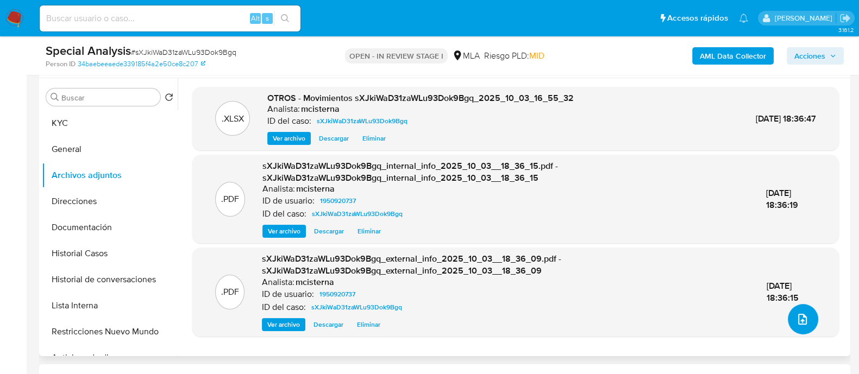
click at [790, 311] on button "upload-file" at bounding box center [803, 319] width 30 height 30
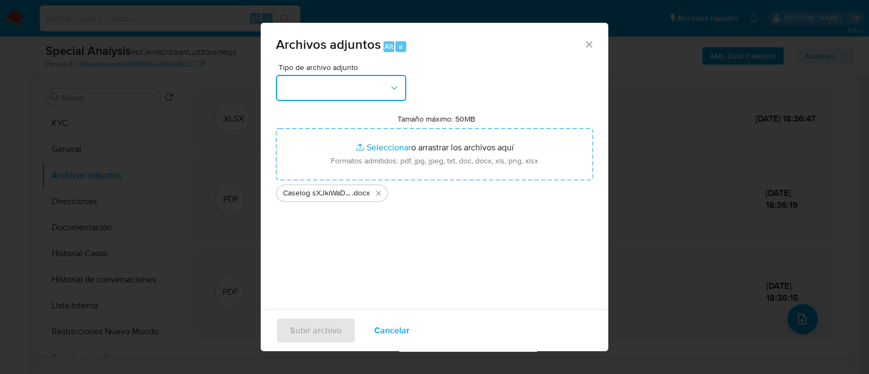
click at [340, 85] on button "button" at bounding box center [341, 88] width 130 height 26
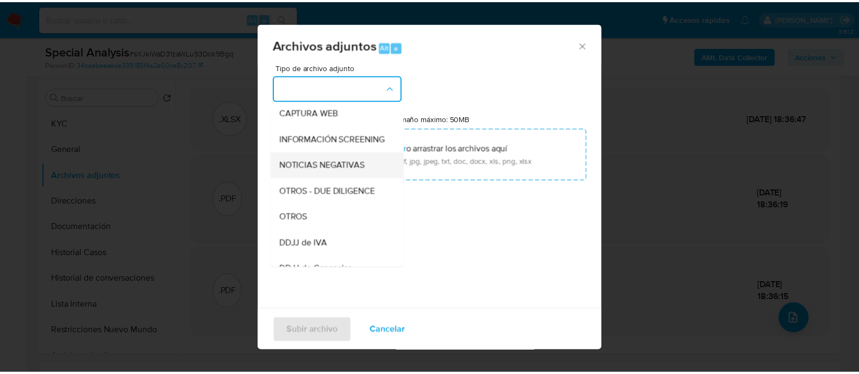
scroll to position [135, 0]
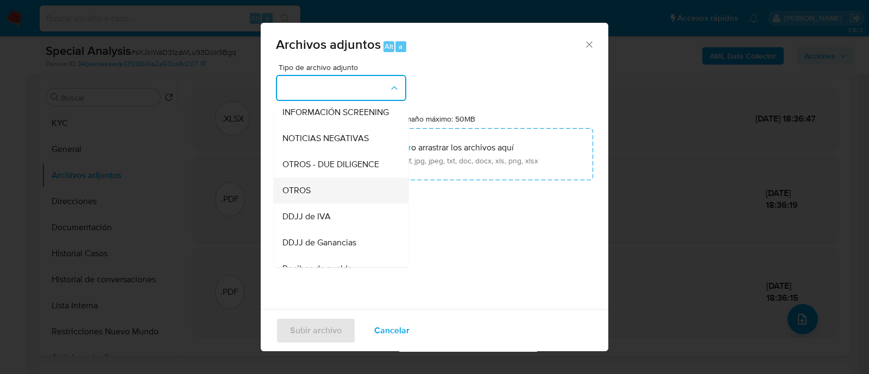
click at [337, 201] on div "OTROS" at bounding box center [338, 191] width 111 height 26
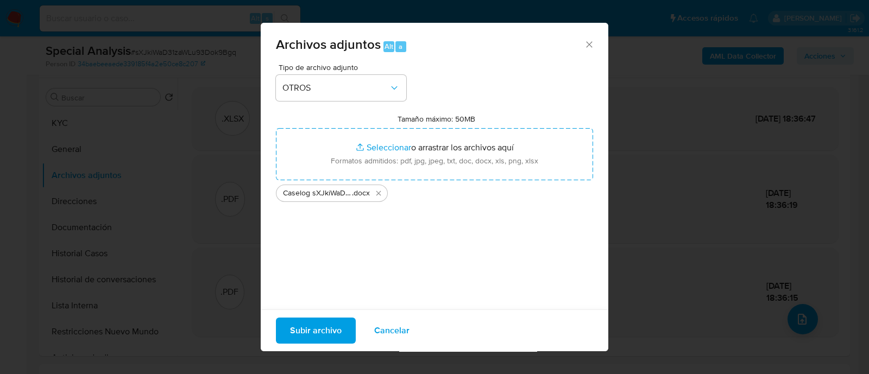
click at [334, 323] on span "Subir archivo" at bounding box center [316, 331] width 52 height 24
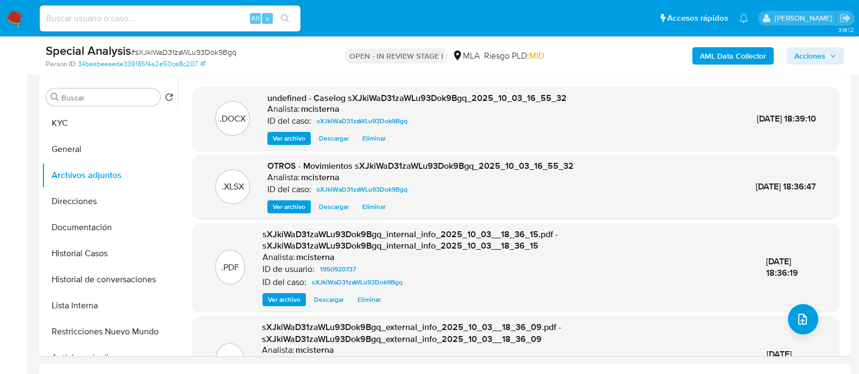
click at [593, 61] on div "AML Data Collector Acciones" at bounding box center [712, 56] width 263 height 26
click at [809, 55] on span "Acciones" at bounding box center [809, 55] width 31 height 17
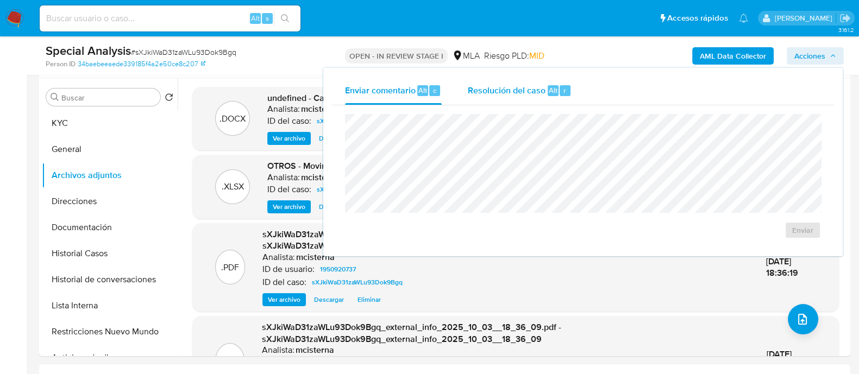
click at [539, 98] on div "Resolución del caso Alt r" at bounding box center [520, 91] width 104 height 28
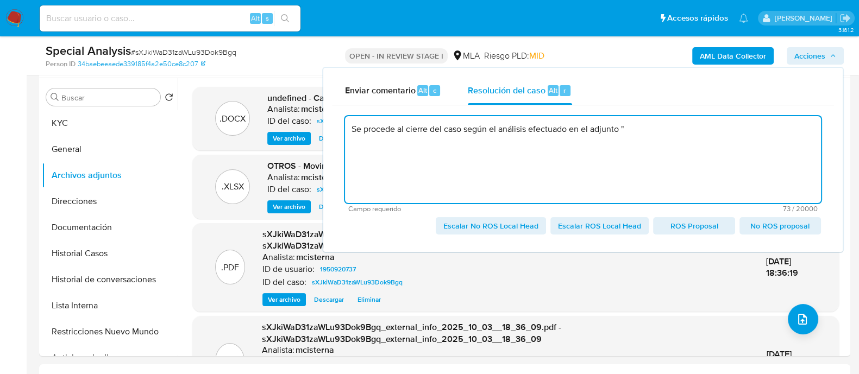
paste textarea "Caselog sXJkiWaD31zaWLu93Dok9Bgq_2025_10_03_16_55_32"
click at [589, 221] on span "Escalar ROS Local Head" at bounding box center [599, 225] width 83 height 15
type textarea "Se procede al cierre del caso según el análisis efectuado en el adjunto "Caselo…"
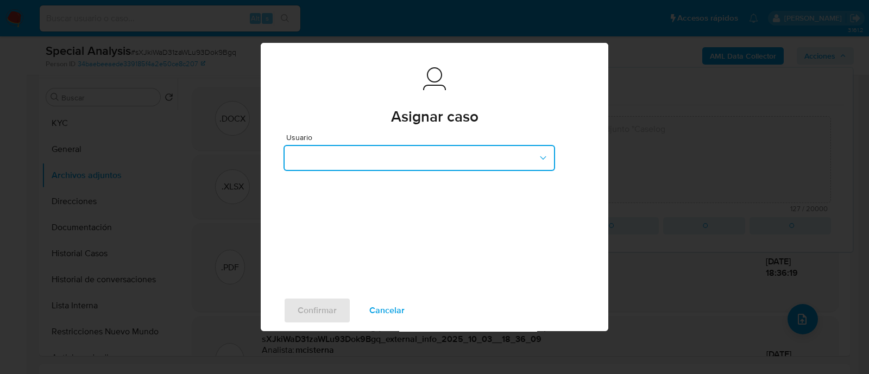
click at [435, 164] on button "button" at bounding box center [420, 158] width 272 height 26
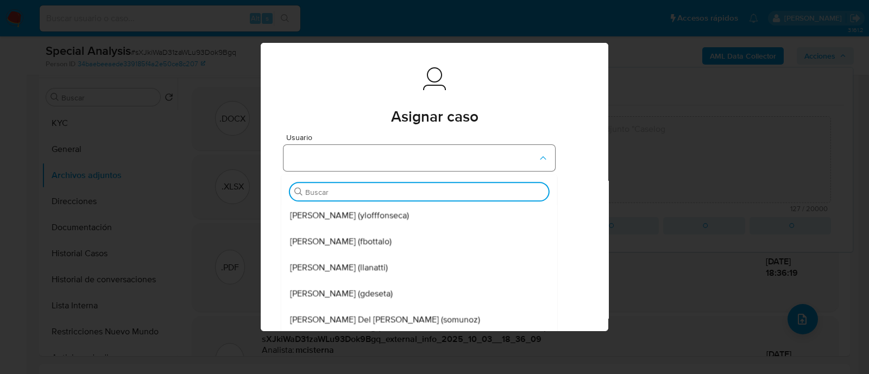
type input "e"
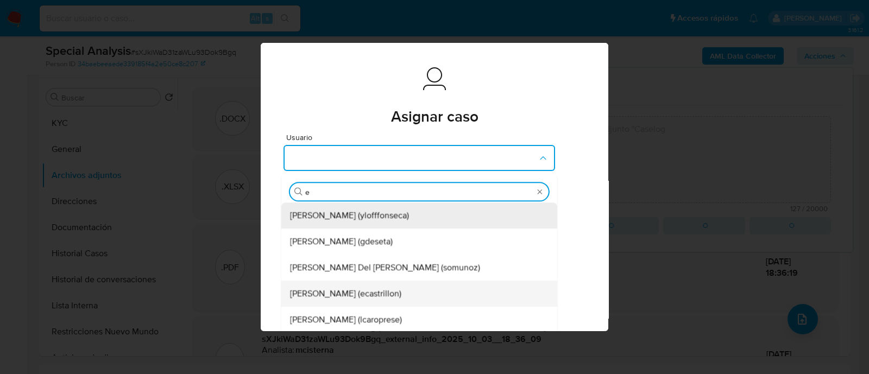
click at [388, 289] on span "[PERSON_NAME] (ecastrillon)" at bounding box center [345, 294] width 111 height 11
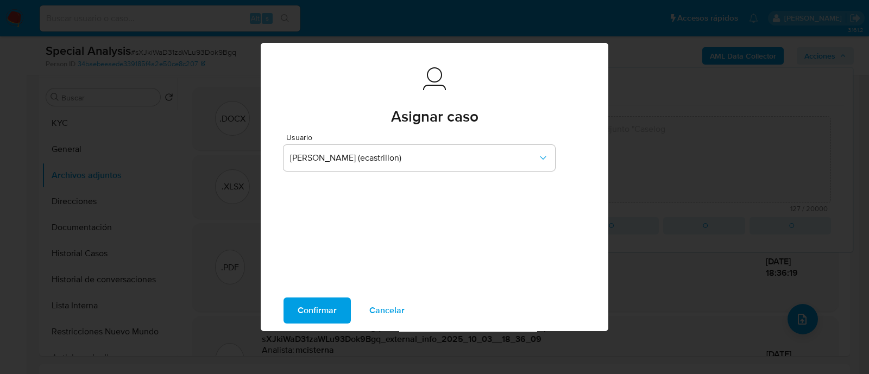
click at [335, 309] on span "Confirmar" at bounding box center [317, 311] width 39 height 24
type textarea "Se procede al cierre del caso según el análisis efectuado en el adjunto "Caselo…"
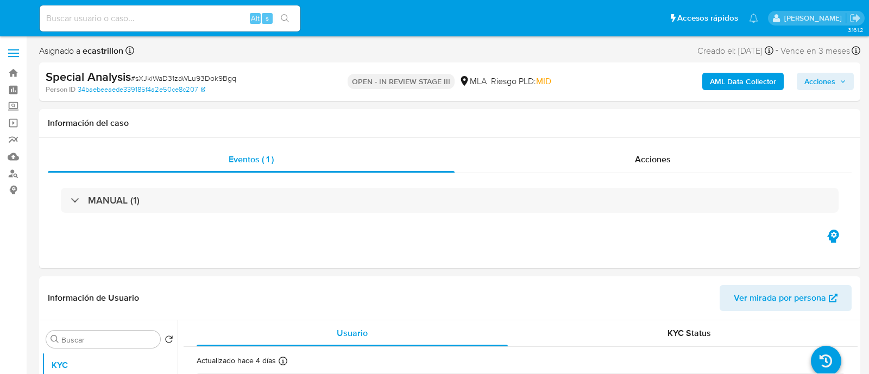
select select "10"
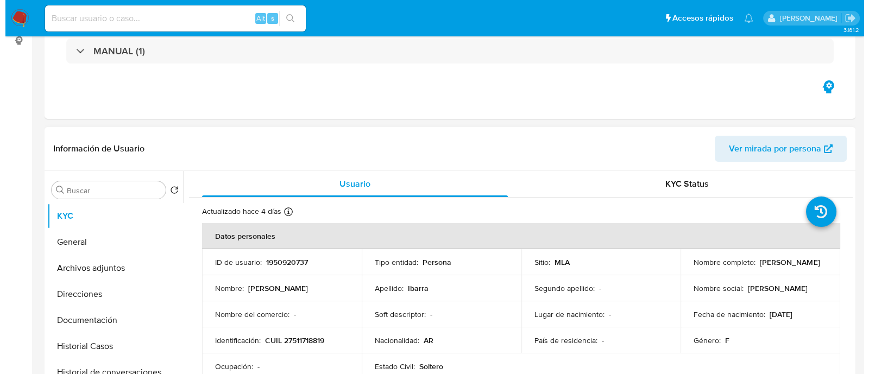
scroll to position [204, 0]
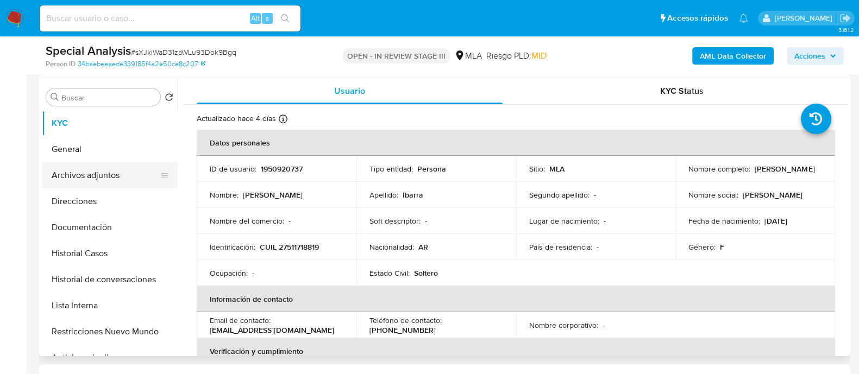
click at [137, 172] on button "Archivos adjuntos" at bounding box center [105, 175] width 127 height 26
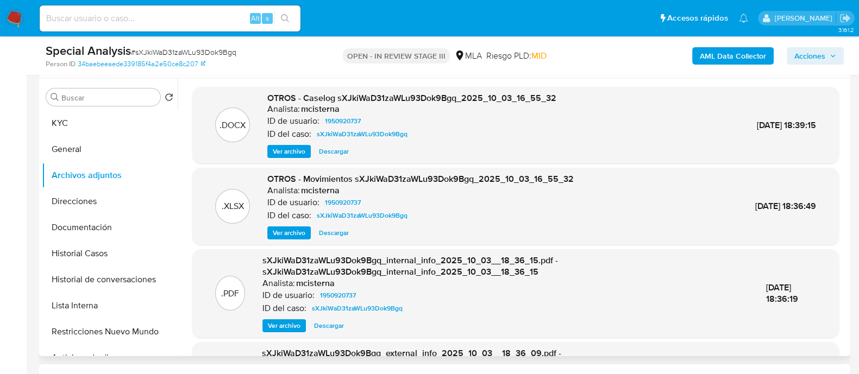
click at [285, 154] on span "Ver archivo" at bounding box center [289, 151] width 33 height 11
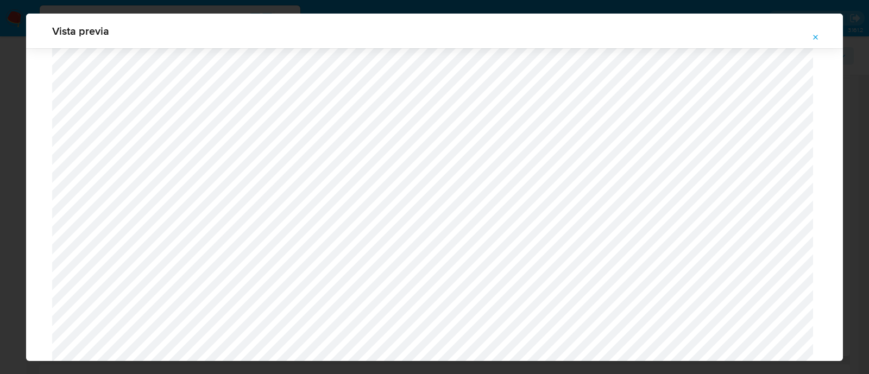
scroll to position [657, 0]
